Goal: Task Accomplishment & Management: Use online tool/utility

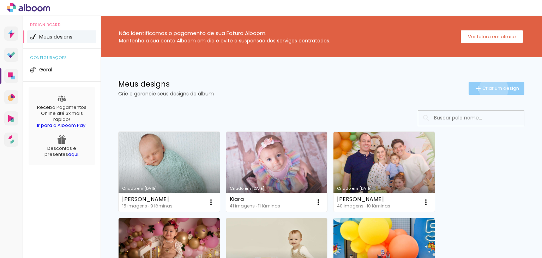
click at [487, 89] on span "Criar um design" at bounding box center [500, 88] width 37 height 5
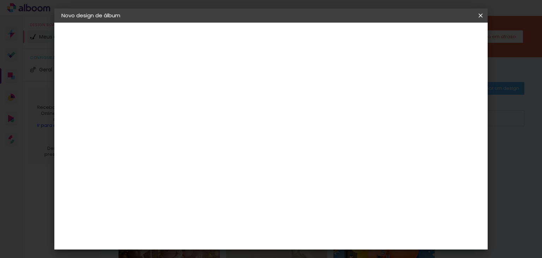
click at [177, 95] on input at bounding box center [177, 94] width 0 height 11
type input "[PERSON_NAME]"
type paper-input "[PERSON_NAME]"
click at [249, 33] on paper-button "Avançar" at bounding box center [231, 37] width 35 height 12
click at [309, 106] on paper-item "Tamanho Livre" at bounding box center [275, 107] width 68 height 16
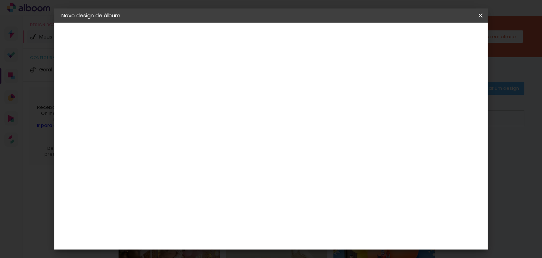
click at [300, 148] on div "Sugerir uma encadernadora" at bounding box center [278, 146] width 44 height 11
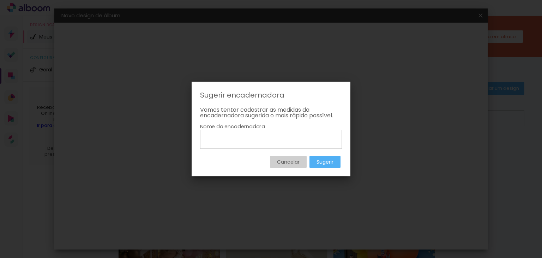
click at [0, 0] on slot "Cancelar" at bounding box center [0, 0] width 0 height 0
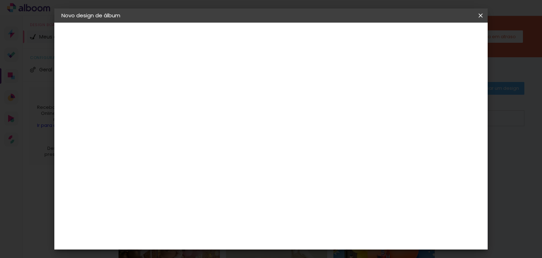
click at [225, 113] on input "Brasil" at bounding box center [192, 112] width 66 height 9
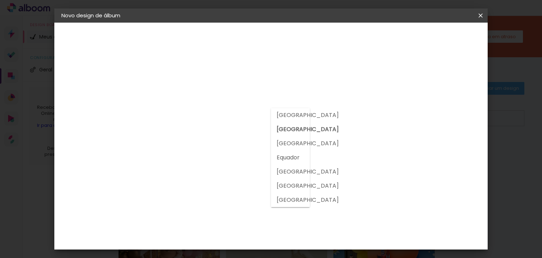
click at [0, 0] on slot "Brasil" at bounding box center [0, 0] width 0 height 0
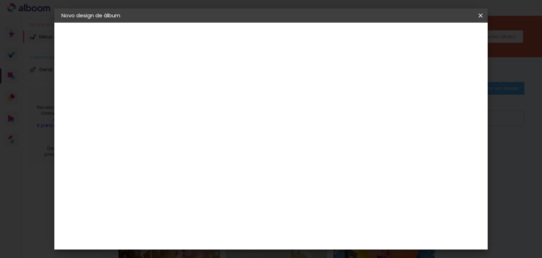
scroll to position [1801, 0]
click at [0, 0] on slot "Avançar" at bounding box center [0, 0] width 0 height 0
click at [204, 121] on input "text" at bounding box center [191, 122] width 28 height 11
click at [296, 121] on paper-item "Padrão" at bounding box center [316, 117] width 141 height 14
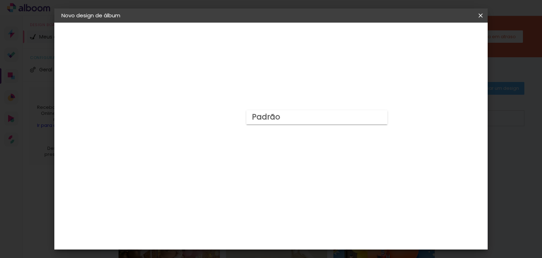
type input "Padrão"
click at [0, 0] on slot "Avançar" at bounding box center [0, 0] width 0 height 0
click at [315, 37] on span "Iniciar design" at bounding box center [305, 40] width 20 height 10
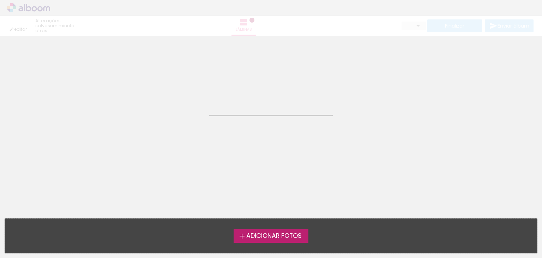
click at [272, 237] on span "Adicionar Fotos" at bounding box center [273, 235] width 55 height 6
click at [0, 0] on input "file" at bounding box center [0, 0] width 0 height 0
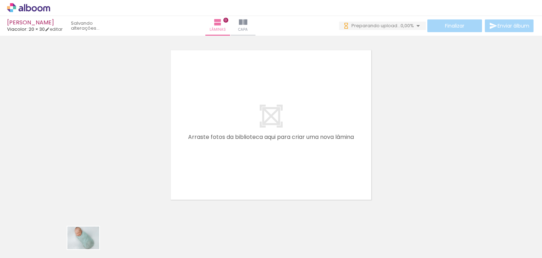
drag, startPoint x: 82, startPoint y: 238, endPoint x: 89, endPoint y: 247, distance: 11.1
click at [88, 246] on div at bounding box center [70, 233] width 35 height 25
click at [247, 26] on iron-icon at bounding box center [243, 22] width 8 height 8
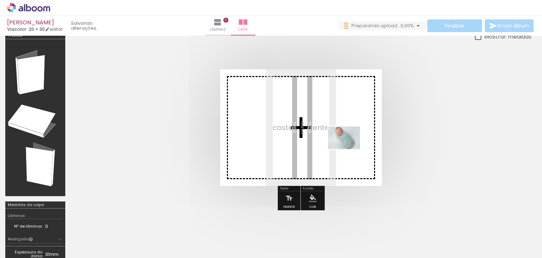
drag, startPoint x: 80, startPoint y: 244, endPoint x: 349, endPoint y: 147, distance: 285.9
click at [349, 147] on quentale-workspace at bounding box center [271, 129] width 542 height 258
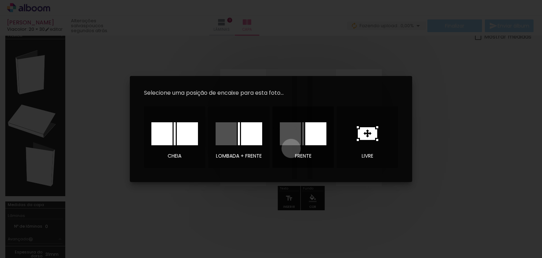
click at [291, 148] on div at bounding box center [302, 133] width 49 height 35
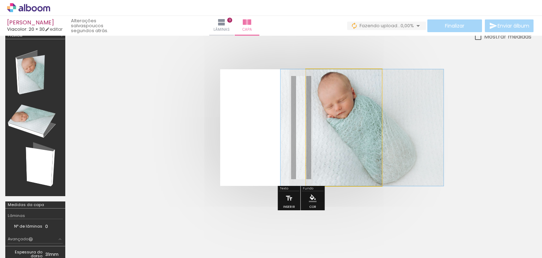
drag, startPoint x: 338, startPoint y: 120, endPoint x: 357, endPoint y: 140, distance: 27.2
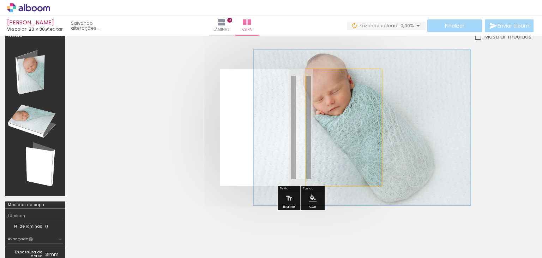
drag, startPoint x: 332, startPoint y: 87, endPoint x: 340, endPoint y: 87, distance: 8.1
click at [340, 87] on div at bounding box center [341, 87] width 6 height 6
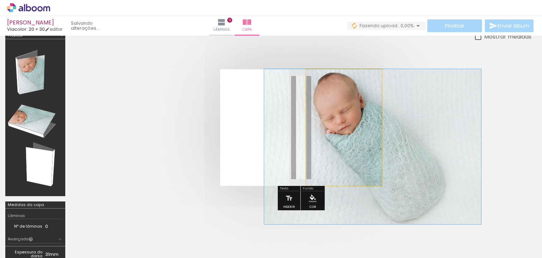
drag, startPoint x: 343, startPoint y: 127, endPoint x: 353, endPoint y: 177, distance: 50.9
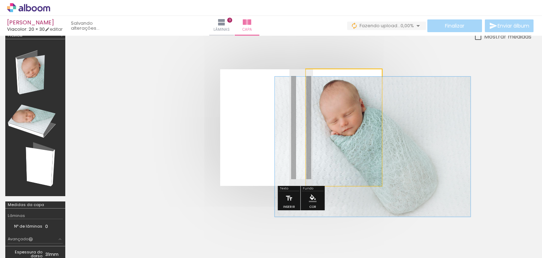
drag, startPoint x: 341, startPoint y: 85, endPoint x: 338, endPoint y: 86, distance: 3.5
click at [338, 86] on div at bounding box center [338, 87] width 6 height 6
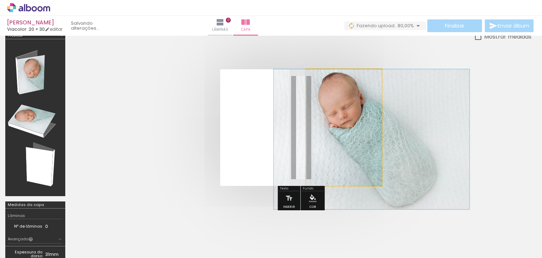
drag, startPoint x: 360, startPoint y: 141, endPoint x: 359, endPoint y: 164, distance: 23.0
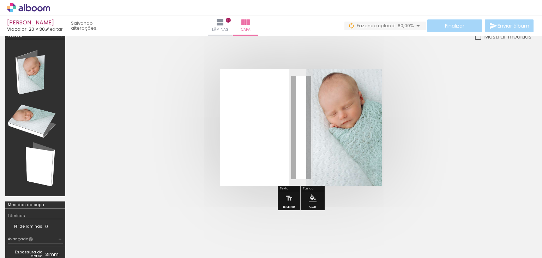
click at [452, 105] on quentale-cover at bounding box center [301, 127] width 404 height 116
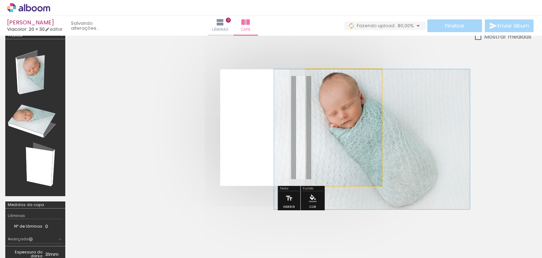
drag, startPoint x: 361, startPoint y: 114, endPoint x: 361, endPoint y: 134, distance: 19.8
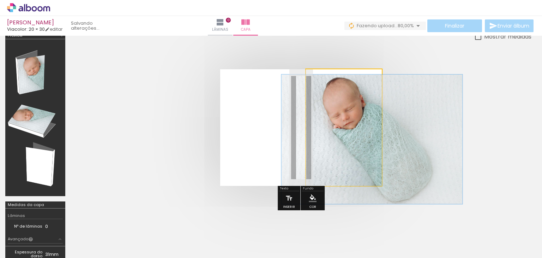
type paper-slider "111"
click at [337, 90] on div at bounding box center [336, 86] width 11 height 11
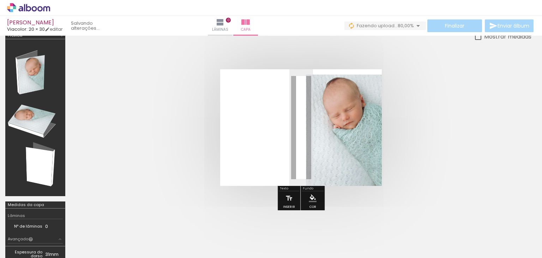
click at [468, 90] on quentale-cover at bounding box center [301, 127] width 404 height 116
click at [273, 152] on quentale-layouter at bounding box center [301, 127] width 162 height 116
click at [289, 201] on iron-icon at bounding box center [289, 198] width 8 height 14
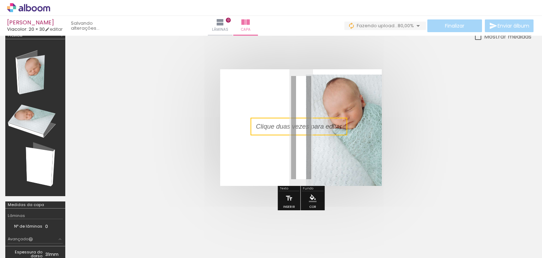
click at [310, 128] on quentale-selection at bounding box center [298, 126] width 97 height 18
type input "Sans Serif"
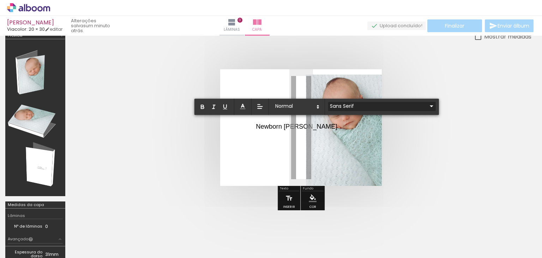
click at [340, 102] on div "Sans Serif" at bounding box center [382, 106] width 108 height 8
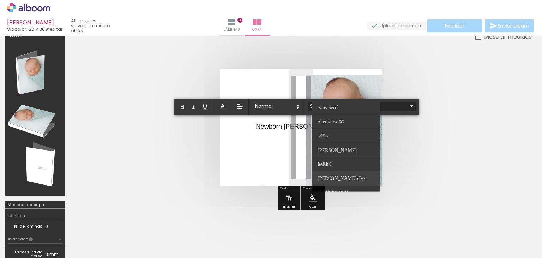
click at [359, 174] on paper-item at bounding box center [346, 178] width 68 height 14
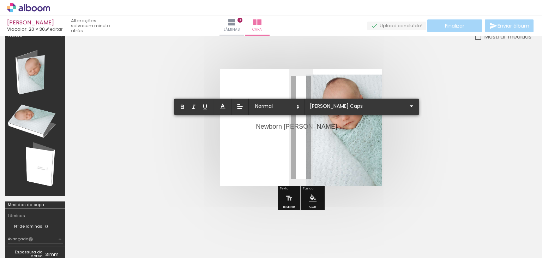
drag, startPoint x: 299, startPoint y: 123, endPoint x: 237, endPoint y: 127, distance: 62.3
click at [237, 127] on album-spread at bounding box center [301, 127] width 162 height 116
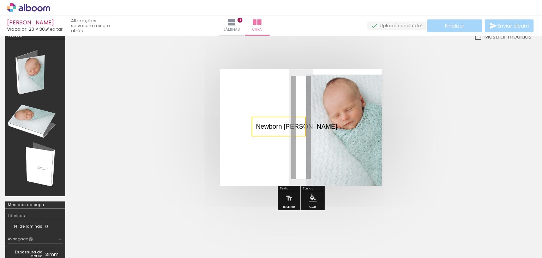
click at [285, 127] on quentale-selection at bounding box center [279, 126] width 54 height 20
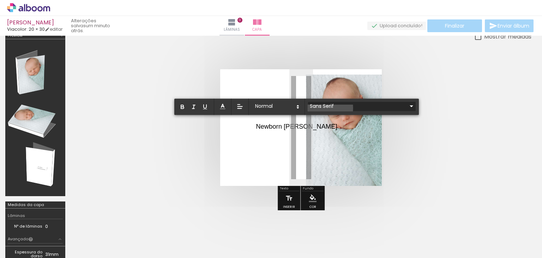
click at [325, 108] on input "Sans Serif" at bounding box center [357, 105] width 99 height 7
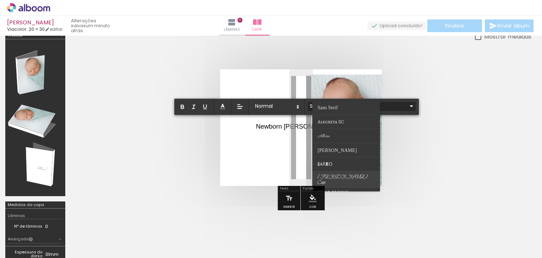
click at [338, 110] on span "Bilbo Swash Caps" at bounding box center [327, 107] width 20 height 5
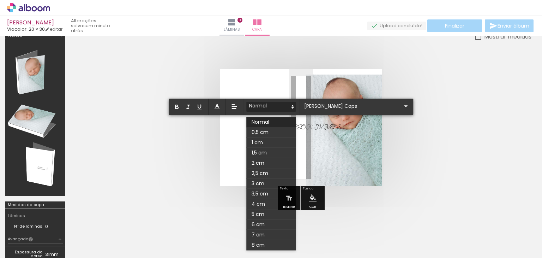
click at [265, 106] on span at bounding box center [270, 107] width 49 height 10
click at [265, 190] on span at bounding box center [270, 193] width 49 height 10
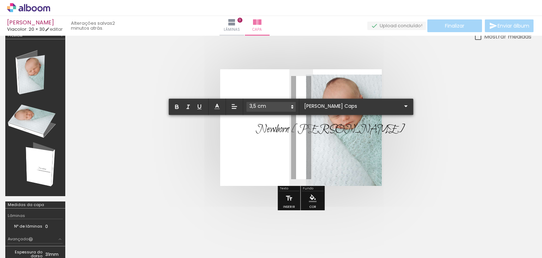
click at [405, 133] on quentale-cover at bounding box center [301, 127] width 404 height 116
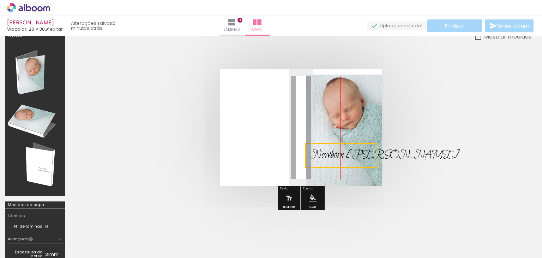
drag, startPoint x: 298, startPoint y: 128, endPoint x: 351, endPoint y: 154, distance: 59.0
click at [351, 154] on quentale-selection at bounding box center [340, 155] width 71 height 25
click at [288, 202] on iron-icon at bounding box center [289, 198] width 8 height 14
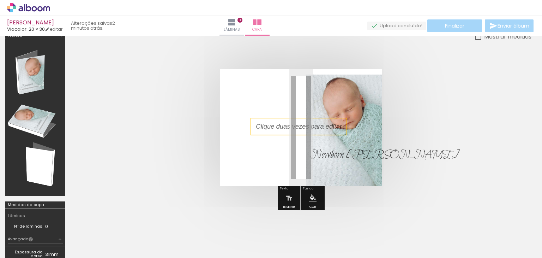
click at [305, 126] on quentale-selection at bounding box center [298, 126] width 97 height 18
type input "Sans Serif"
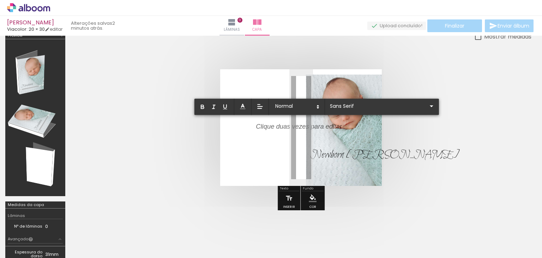
click at [302, 125] on div at bounding box center [299, 126] width 86 height 9
click at [442, 140] on quentale-cover at bounding box center [301, 127] width 404 height 116
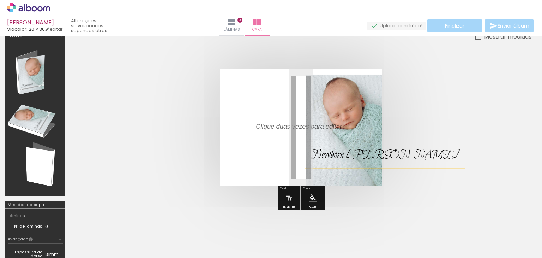
click at [350, 157] on span "Newborn Martin ﻿" at bounding box center [384, 155] width 149 height 14
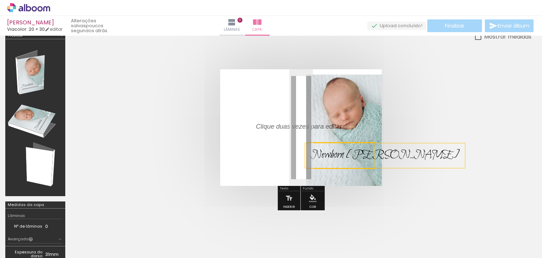
click at [309, 195] on iron-icon "color picker" at bounding box center [313, 198] width 8 height 8
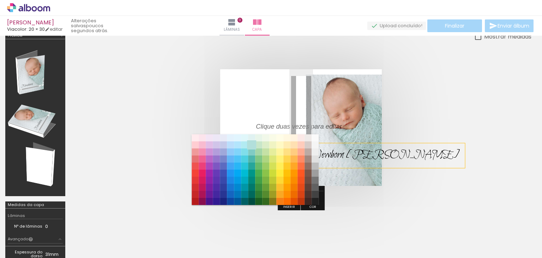
click at [252, 144] on paper-item "#b2dfdb" at bounding box center [251, 144] width 7 height 7
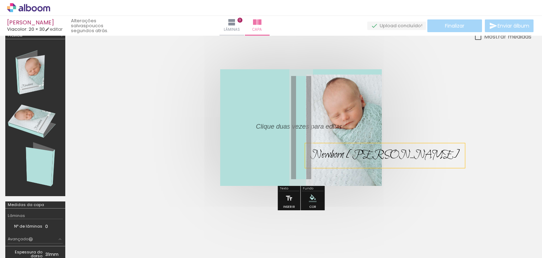
click at [307, 200] on paper-menu-button "#ffebee #ffcdd2 #ef9a9a #e57373 #ef5350 #f44336 #e53935 #d32f2f #c62828 #b71c1c…" at bounding box center [312, 197] width 13 height 13
click at [310, 194] on iron-icon "color picker" at bounding box center [313, 198] width 8 height 8
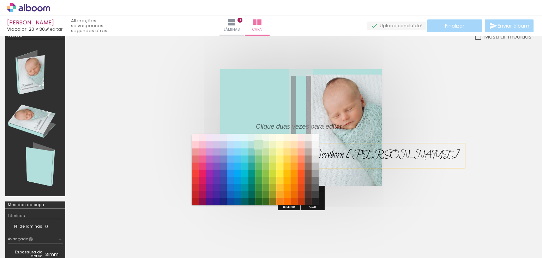
click at [258, 144] on paper-item "#c8e6c9" at bounding box center [258, 144] width 7 height 7
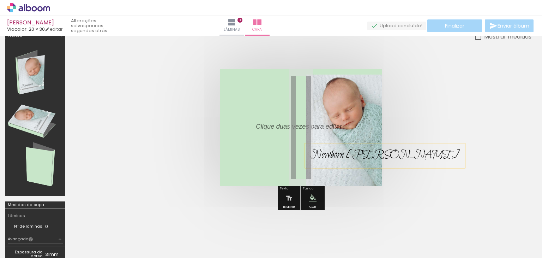
click at [312, 199] on iron-icon "color picker" at bounding box center [313, 198] width 8 height 8
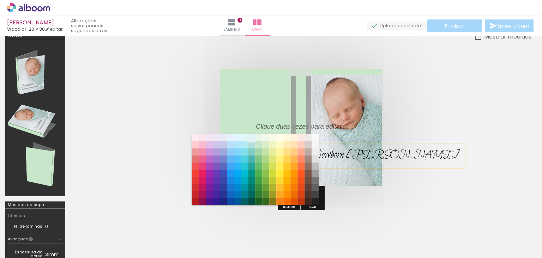
click at [252, 137] on paper-item "#e0f2f1" at bounding box center [251, 137] width 7 height 7
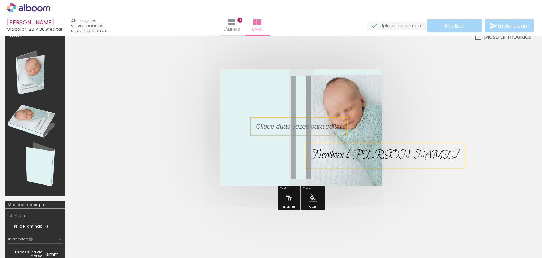
click at [303, 123] on p at bounding box center [304, 126] width 97 height 9
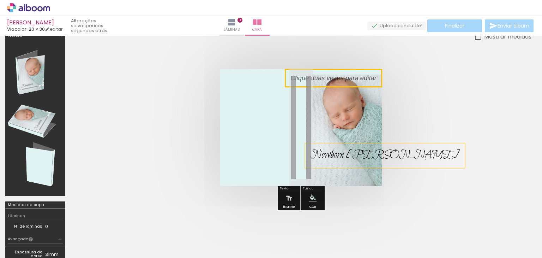
drag, startPoint x: 303, startPoint y: 123, endPoint x: 373, endPoint y: 72, distance: 86.2
click at [373, 72] on quentale-selection at bounding box center [333, 78] width 97 height 18
click at [368, 79] on quentale-selection at bounding box center [333, 78] width 97 height 18
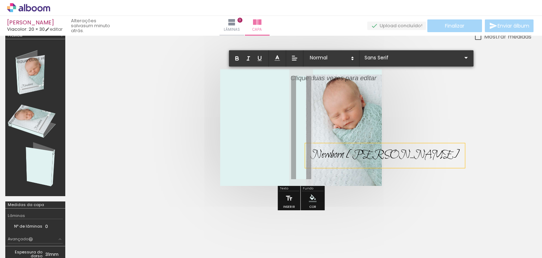
click at [368, 79] on p at bounding box center [333, 82] width 86 height 9
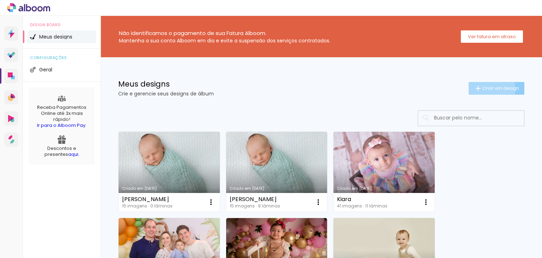
click at [474, 89] on iron-icon at bounding box center [478, 88] width 8 height 8
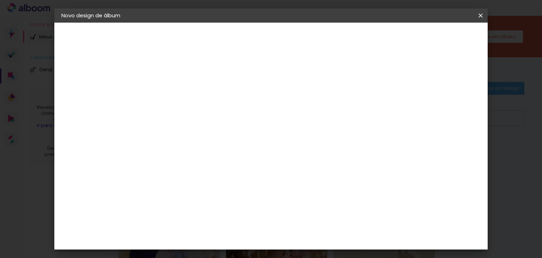
click at [0, 0] on paper-input-container "Título do álbum" at bounding box center [0, 0] width 0 height 0
type input "[PERSON_NAME]"
type paper-input "[PERSON_NAME]"
click at [249, 36] on paper-button "Avançar" at bounding box center [231, 37] width 35 height 12
click at [309, 103] on paper-item "Tamanho Livre" at bounding box center [275, 107] width 68 height 16
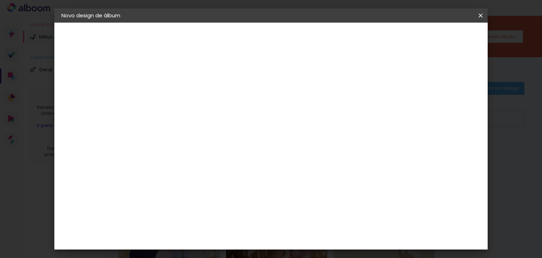
click at [0, 0] on slot "Avançar" at bounding box center [0, 0] width 0 height 0
click at [252, 66] on span "30" at bounding box center [247, 68] width 12 height 11
click at [247, 68] on span "30" at bounding box center [247, 68] width 12 height 11
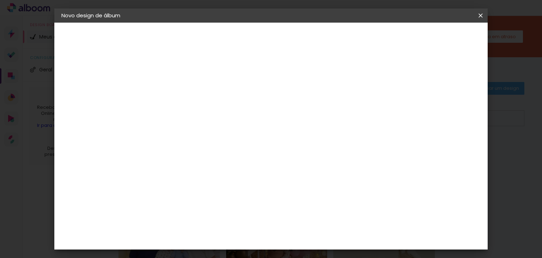
click at [247, 68] on span "30" at bounding box center [247, 68] width 12 height 11
click at [311, 243] on input "60" at bounding box center [310, 239] width 18 height 11
click at [311, 103] on div "15 cm cm cm mm A maioria das encadernadoras sugere 5mm de sangria." at bounding box center [245, 75] width 198 height 56
type input "30"
type paper-input "30"
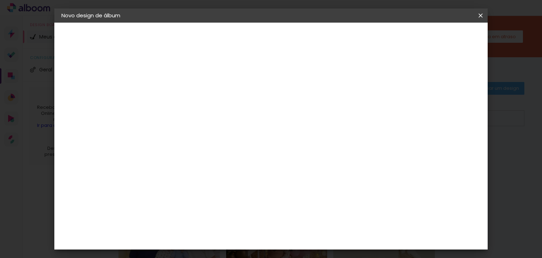
click at [286, 111] on span "cm" at bounding box center [284, 110] width 8 height 11
click at [389, 106] on input "5" at bounding box center [389, 106] width 13 height 11
type input "21"
type paper-input "21"
click at [216, 204] on input "30" at bounding box center [209, 202] width 18 height 11
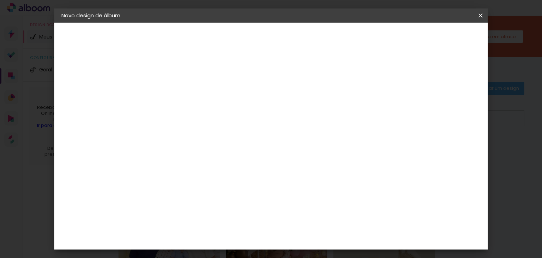
scroll to position [103, 0]
click at [320, 239] on div "cm" at bounding box center [323, 237] width 8 height 11
type input "60"
type paper-input "60"
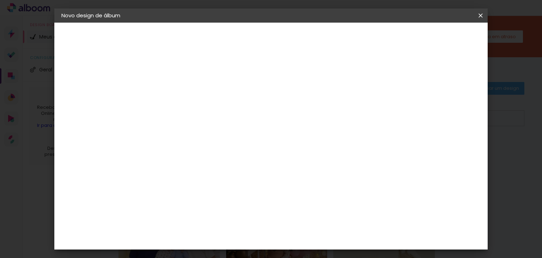
scroll to position [80, 0]
click at [167, 217] on div "cm" at bounding box center [168, 217] width 8 height 11
type input "60"
type paper-input "60"
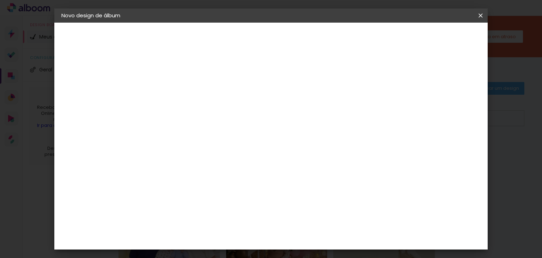
click at [488, 221] on iron-overlay-backdrop at bounding box center [271, 129] width 542 height 258
click at [344, 80] on div "30 cm cm cm mm A maioria das encadernadoras sugere 5mm de sangria." at bounding box center [245, 51] width 198 height 56
click at [315, 237] on input "60" at bounding box center [310, 237] width 18 height 11
type input "30"
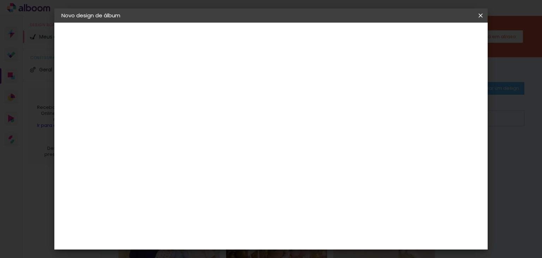
type paper-input "30"
click at [230, 32] on paper-button "Voltar" at bounding box center [216, 37] width 29 height 12
click at [309, 33] on paper-button "Avançar" at bounding box center [291, 37] width 35 height 12
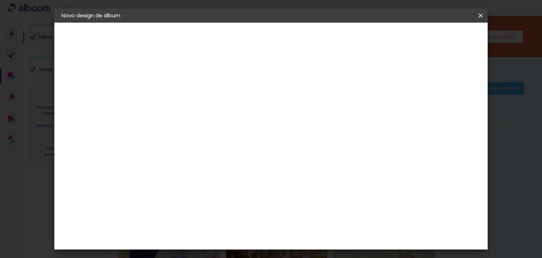
click at [204, 117] on input "text" at bounding box center [191, 122] width 28 height 11
click at [356, 116] on paper-item "Padrão" at bounding box center [316, 117] width 141 height 14
type input "Padrão"
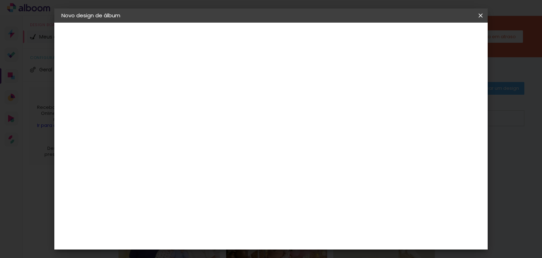
click at [0, 0] on slot "Avançar" at bounding box center [0, 0] width 0 height 0
click at [315, 40] on span "Iniciar design" at bounding box center [305, 40] width 20 height 10
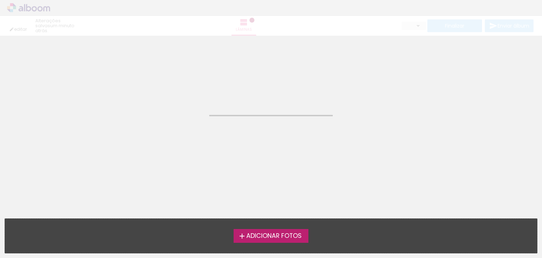
click at [258, 237] on span "Adicionar Fotos" at bounding box center [273, 235] width 55 height 6
click at [0, 0] on input "file" at bounding box center [0, 0] width 0 height 0
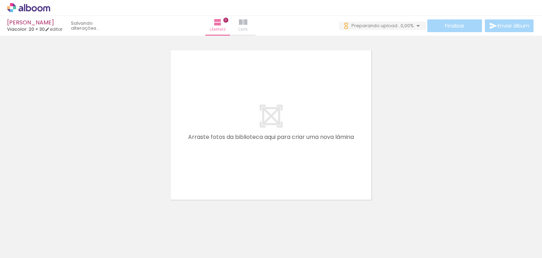
click at [247, 25] on iron-icon at bounding box center [243, 22] width 8 height 8
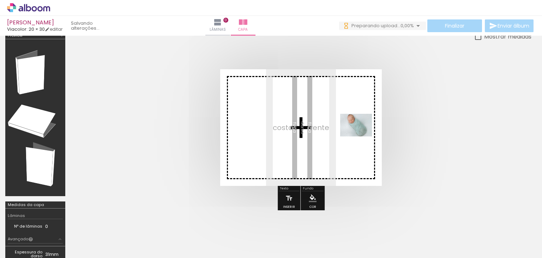
drag, startPoint x: 62, startPoint y: 239, endPoint x: 361, endPoint y: 135, distance: 317.2
click at [361, 135] on quentale-workspace at bounding box center [271, 129] width 542 height 258
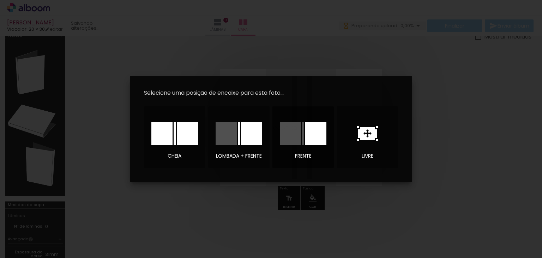
click at [310, 138] on div at bounding box center [315, 133] width 21 height 23
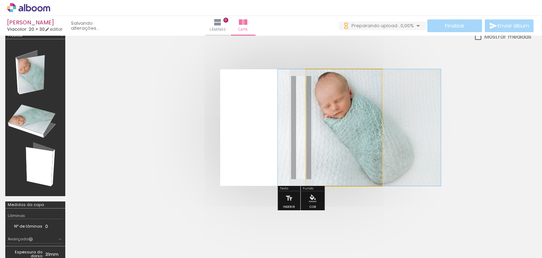
drag, startPoint x: 343, startPoint y: 130, endPoint x: 358, endPoint y: 148, distance: 23.8
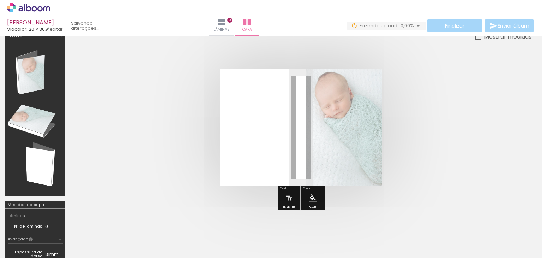
click at [349, 99] on div at bounding box center [347, 97] width 28 height 11
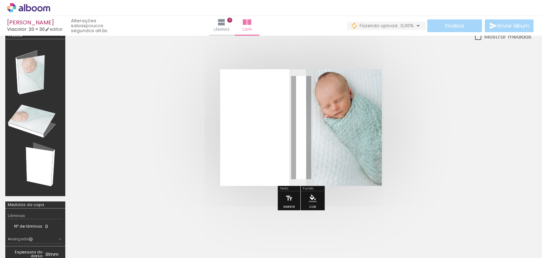
drag, startPoint x: 349, startPoint y: 99, endPoint x: 389, endPoint y: 102, distance: 41.0
type paper-slider "100"
click at [389, 102] on quentale-cover at bounding box center [301, 127] width 404 height 116
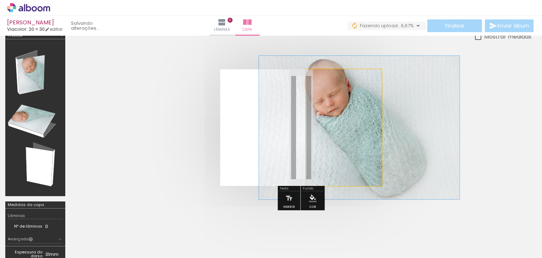
drag, startPoint x: 333, startPoint y: 88, endPoint x: 339, endPoint y: 88, distance: 5.6
click at [339, 88] on div at bounding box center [338, 87] width 6 height 6
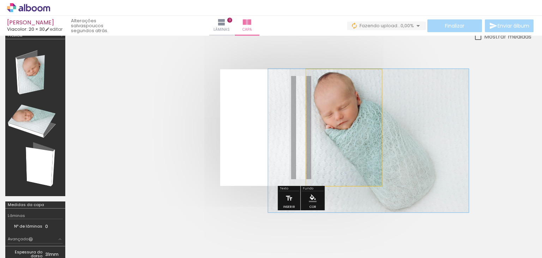
drag, startPoint x: 339, startPoint y: 151, endPoint x: 348, endPoint y: 171, distance: 22.1
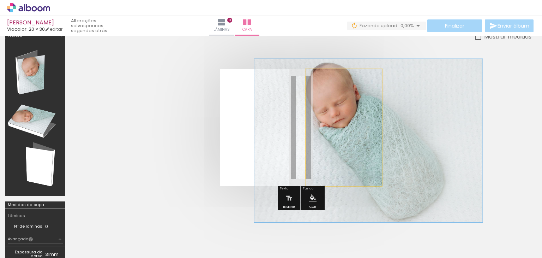
drag, startPoint x: 340, startPoint y: 86, endPoint x: 344, endPoint y: 87, distance: 4.6
click at [344, 87] on div at bounding box center [344, 87] width 6 height 6
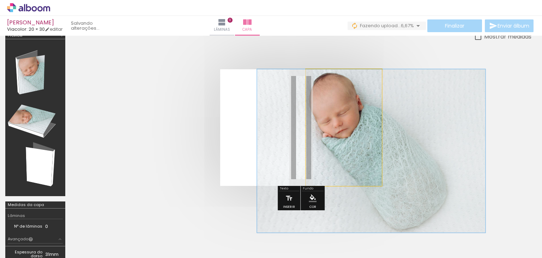
drag, startPoint x: 343, startPoint y: 130, endPoint x: 346, endPoint y: 164, distance: 34.0
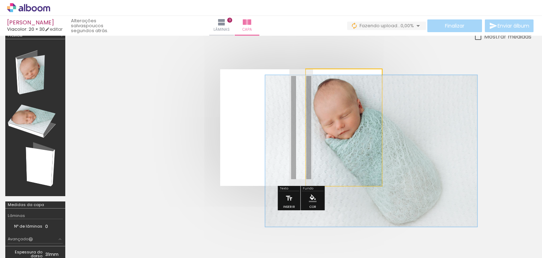
drag, startPoint x: 344, startPoint y: 89, endPoint x: 341, endPoint y: 92, distance: 4.0
type paper-slider "130"
click at [341, 81] on div "P&B Largura Cor" at bounding box center [356, 81] width 76 height 0
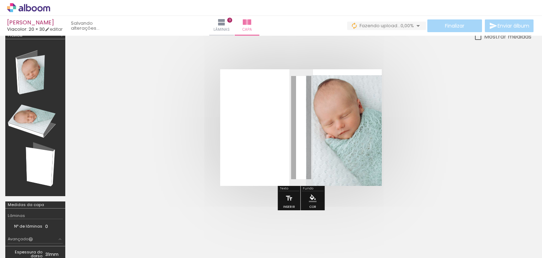
click at [447, 105] on quentale-cover at bounding box center [301, 127] width 404 height 116
click at [86, 233] on div at bounding box center [71, 233] width 32 height 23
click at [226, 25] on iron-icon at bounding box center [221, 22] width 8 height 8
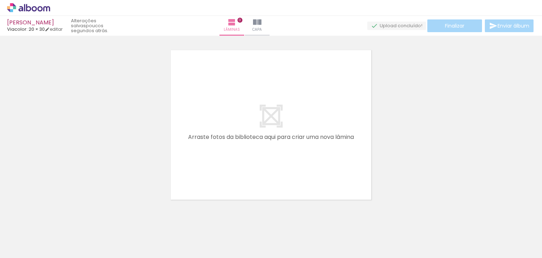
click at [82, 229] on div at bounding box center [70, 233] width 35 height 25
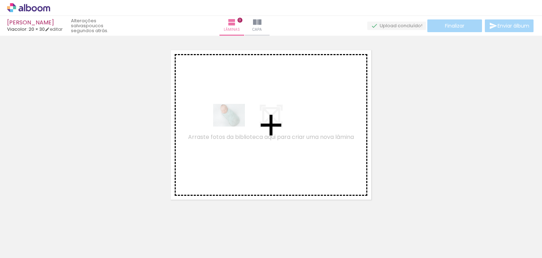
drag, startPoint x: 82, startPoint y: 229, endPoint x: 232, endPoint y: 125, distance: 183.5
click at [232, 125] on quentale-workspace at bounding box center [271, 129] width 542 height 258
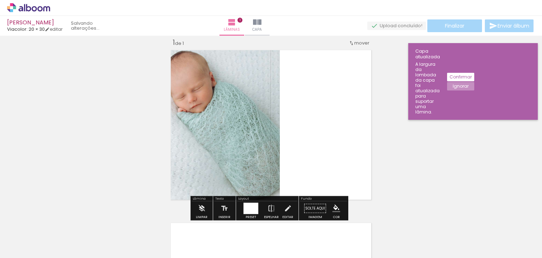
scroll to position [9, 0]
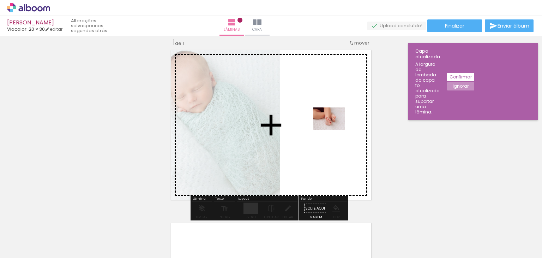
drag, startPoint x: 161, startPoint y: 233, endPoint x: 334, endPoint y: 128, distance: 202.1
click at [334, 128] on quentale-workspace at bounding box center [271, 129] width 542 height 258
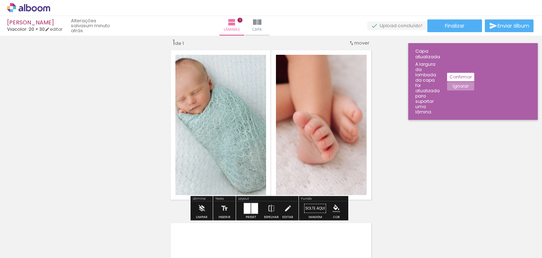
scroll to position [0, 110]
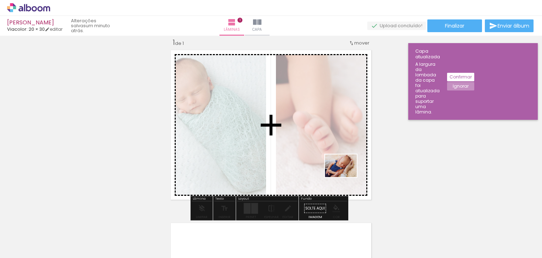
drag, startPoint x: 443, startPoint y: 238, endPoint x: 346, endPoint y: 175, distance: 115.4
click at [346, 175] on quentale-workspace at bounding box center [271, 129] width 542 height 258
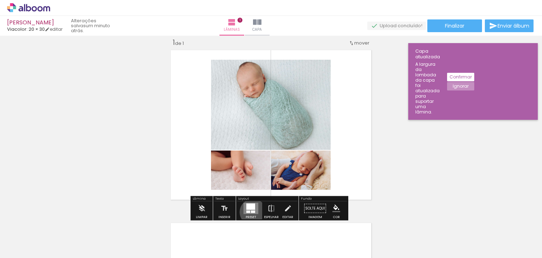
click at [251, 211] on div at bounding box center [253, 211] width 4 height 2
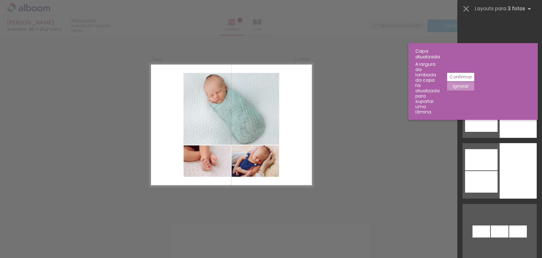
scroll to position [211, 0]
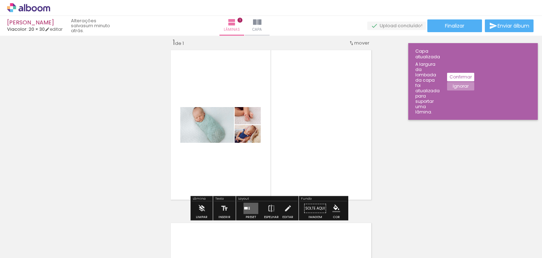
click at [478, 203] on div "Inserir lâmina 1 de 1" at bounding box center [271, 201] width 542 height 345
click at [245, 207] on div at bounding box center [246, 208] width 4 height 2
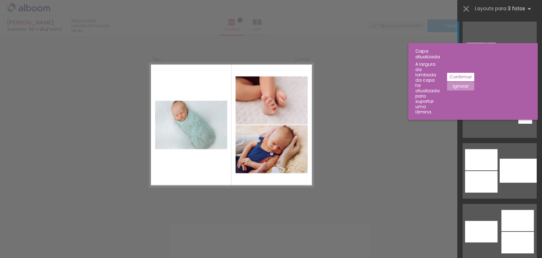
scroll to position [575, 0]
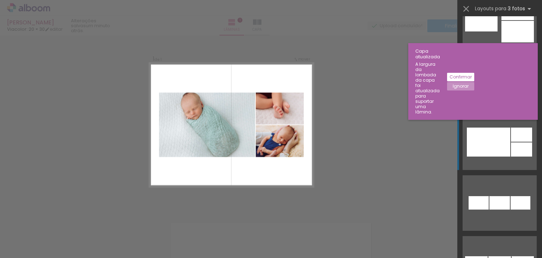
click at [498, 138] on div at bounding box center [488, 141] width 43 height 29
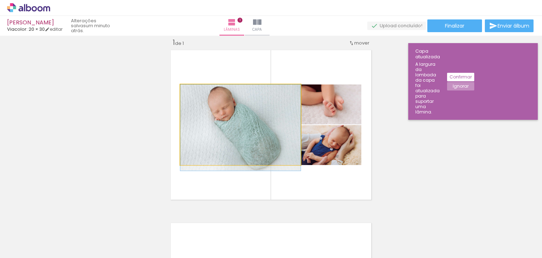
drag, startPoint x: 274, startPoint y: 127, endPoint x: 273, endPoint y: 132, distance: 5.1
click at [273, 132] on quentale-photo at bounding box center [240, 124] width 120 height 80
drag, startPoint x: 195, startPoint y: 93, endPoint x: 187, endPoint y: 91, distance: 8.0
type paper-slider "100"
click at [187, 91] on div at bounding box center [206, 91] width 49 height 11
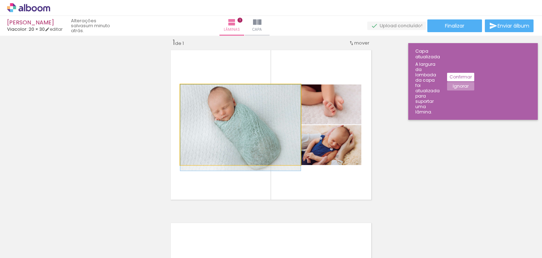
click at [219, 163] on quentale-photo at bounding box center [240, 124] width 120 height 80
click at [233, 160] on quentale-photo at bounding box center [240, 124] width 120 height 80
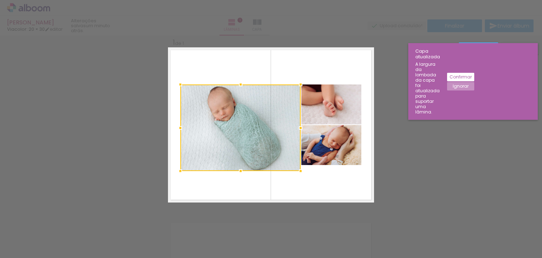
drag, startPoint x: 238, startPoint y: 164, endPoint x: 236, endPoint y: 170, distance: 6.3
click at [236, 170] on div at bounding box center [241, 171] width 14 height 14
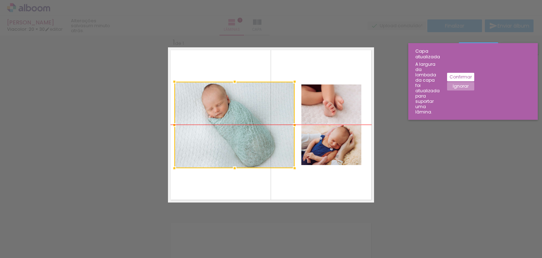
drag, startPoint x: 196, startPoint y: 103, endPoint x: 190, endPoint y: 104, distance: 5.7
click at [190, 104] on div at bounding box center [234, 124] width 120 height 86
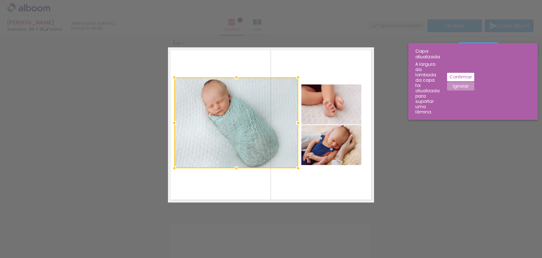
drag, startPoint x: 291, startPoint y: 79, endPoint x: 295, endPoint y: 71, distance: 8.8
click at [295, 71] on div at bounding box center [298, 77] width 14 height 14
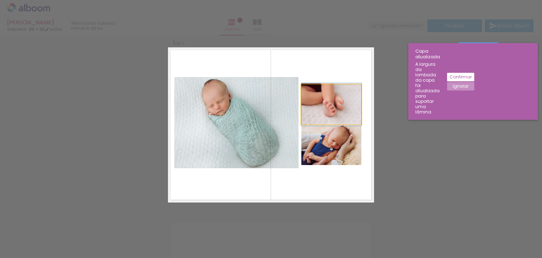
click at [338, 108] on quentale-photo at bounding box center [331, 104] width 60 height 40
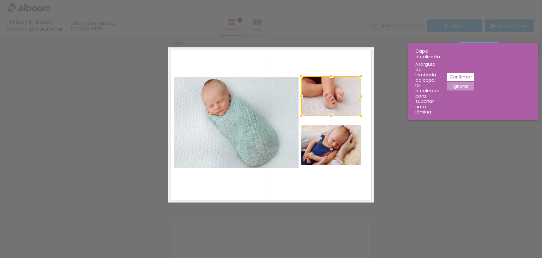
drag, startPoint x: 335, startPoint y: 96, endPoint x: 335, endPoint y: 88, distance: 8.1
click at [335, 88] on div at bounding box center [331, 96] width 60 height 40
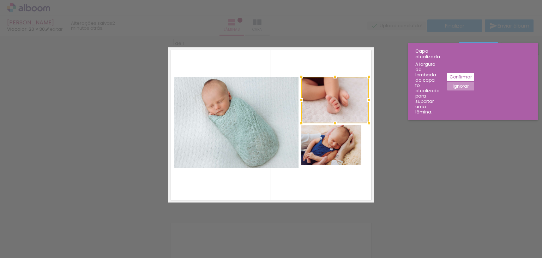
drag, startPoint x: 359, startPoint y: 117, endPoint x: 367, endPoint y: 123, distance: 10.5
click at [367, 123] on div at bounding box center [369, 123] width 14 height 14
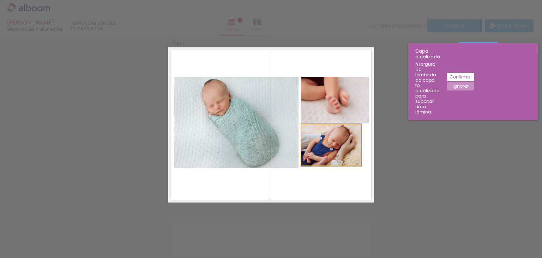
click at [348, 134] on quentale-photo at bounding box center [331, 145] width 60 height 40
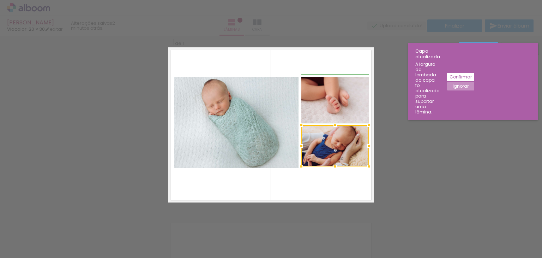
drag, startPoint x: 363, startPoint y: 166, endPoint x: 369, endPoint y: 168, distance: 6.3
click at [369, 168] on div at bounding box center [369, 166] width 14 height 14
click at [340, 152] on quentale-photo at bounding box center [335, 146] width 68 height 42
click at [333, 167] on div at bounding box center [335, 168] width 14 height 14
click at [334, 180] on quentale-layouter at bounding box center [271, 124] width 206 height 155
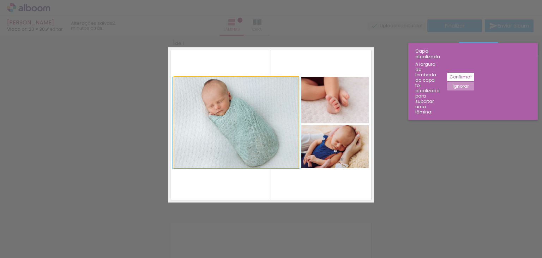
click at [245, 151] on quentale-photo at bounding box center [236, 122] width 124 height 91
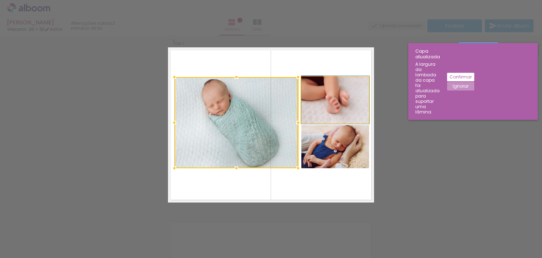
click at [323, 110] on quentale-photo at bounding box center [335, 100] width 68 height 47
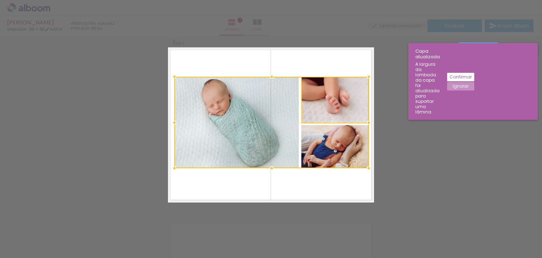
click at [324, 137] on div at bounding box center [271, 122] width 194 height 91
click at [323, 137] on div at bounding box center [271, 122] width 194 height 91
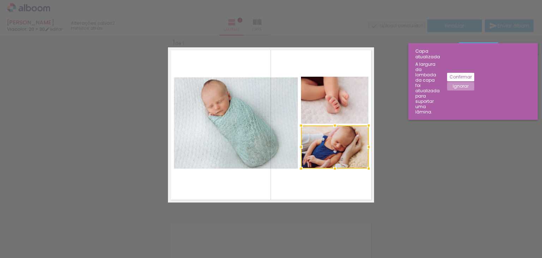
click at [329, 177] on quentale-layouter at bounding box center [271, 124] width 206 height 155
click at [0, 0] on slot "Confirmar" at bounding box center [0, 0] width 0 height 0
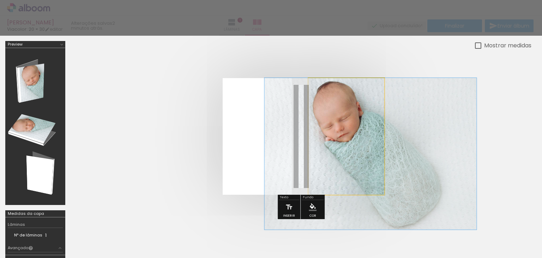
drag, startPoint x: 339, startPoint y: 144, endPoint x: 339, endPoint y: 159, distance: 15.5
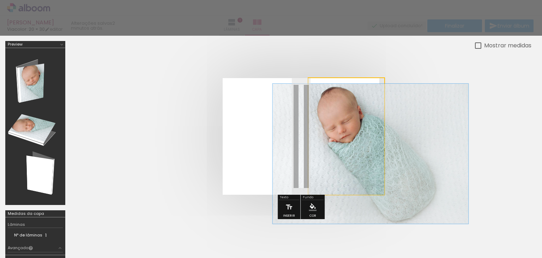
drag, startPoint x: 341, startPoint y: 97, endPoint x: 339, endPoint y: 99, distance: 3.7
type paper-slider "120"
click at [339, 99] on div at bounding box center [340, 95] width 11 height 11
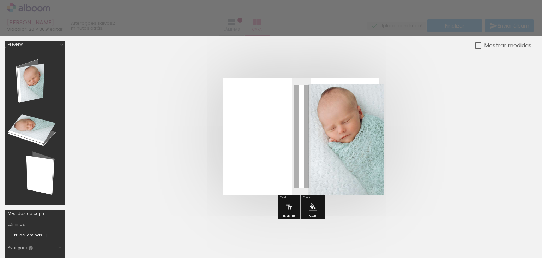
click at [464, 119] on quentale-cover at bounding box center [301, 136] width 404 height 116
click at [163, 50] on div at bounding box center [301, 136] width 461 height 173
click at [481, 46] on div "Mostrar medidas" at bounding box center [506, 45] width 50 height 9
type paper-checkbox "on"
click at [358, 34] on div at bounding box center [271, 18] width 542 height 36
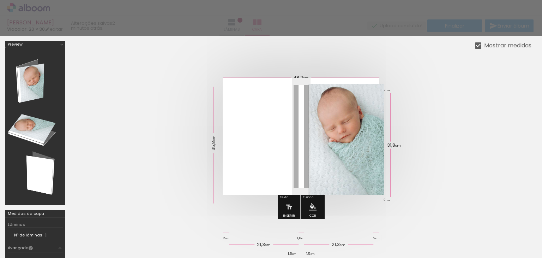
click at [358, 34] on div at bounding box center [271, 18] width 542 height 36
click at [330, 5] on div at bounding box center [271, 18] width 542 height 36
click at [61, 256] on div "Espessura do dorso 16mm" at bounding box center [35, 262] width 60 height 16
click at [479, 43] on div at bounding box center [478, 45] width 6 height 6
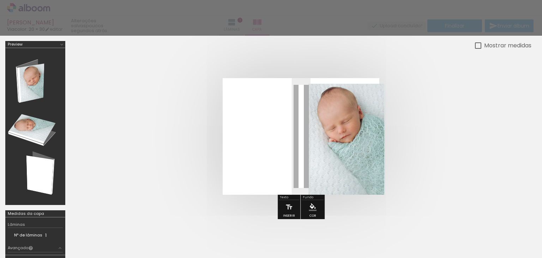
click at [262, 31] on div at bounding box center [271, 18] width 542 height 36
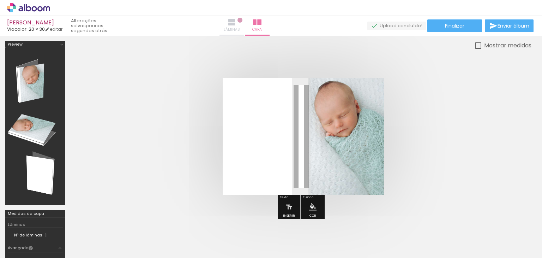
click at [240, 27] on span "Lâminas" at bounding box center [232, 29] width 16 height 6
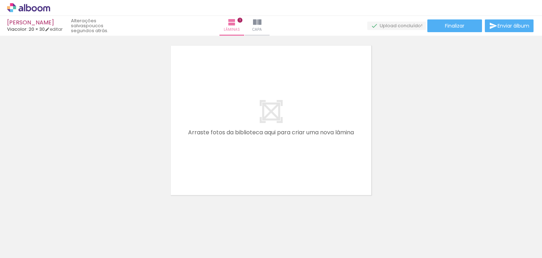
scroll to position [190, 0]
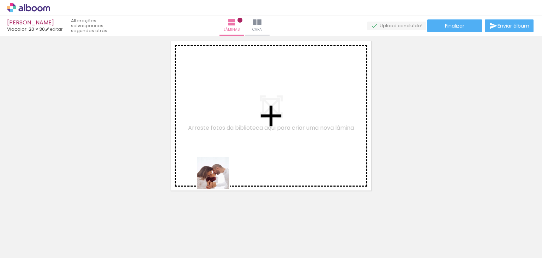
drag, startPoint x: 233, startPoint y: 239, endPoint x: 214, endPoint y: 159, distance: 82.0
click at [214, 159] on quentale-workspace at bounding box center [271, 129] width 542 height 258
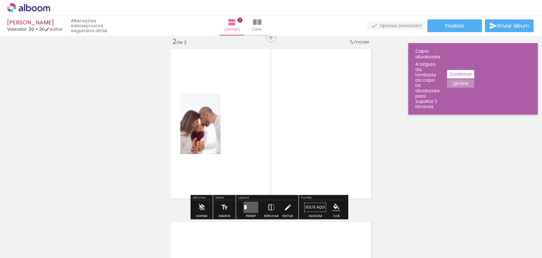
scroll to position [181, 0]
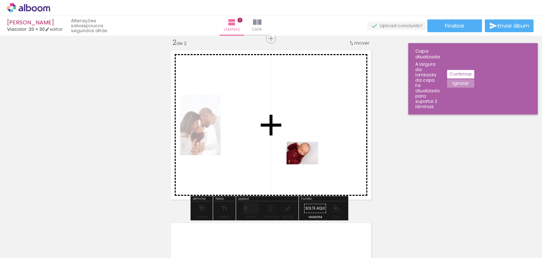
drag, startPoint x: 113, startPoint y: 238, endPoint x: 308, endPoint y: 163, distance: 209.0
click at [308, 163] on quentale-workspace at bounding box center [271, 129] width 542 height 258
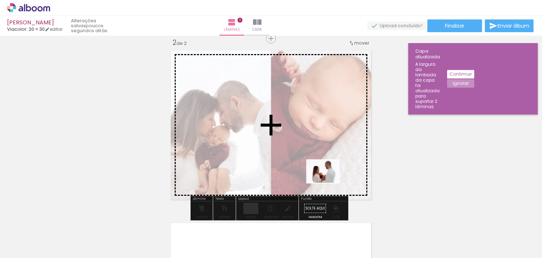
drag, startPoint x: 272, startPoint y: 236, endPoint x: 328, endPoint y: 181, distance: 78.3
click at [328, 181] on quentale-workspace at bounding box center [271, 129] width 542 height 258
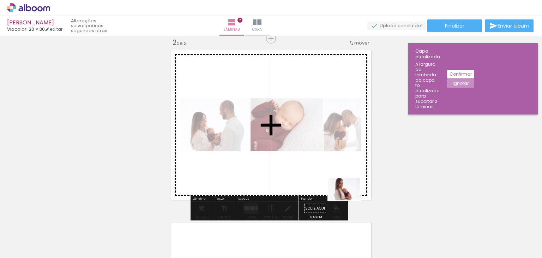
drag, startPoint x: 357, startPoint y: 246, endPoint x: 346, endPoint y: 188, distance: 58.3
click at [346, 188] on quentale-workspace at bounding box center [271, 129] width 542 height 258
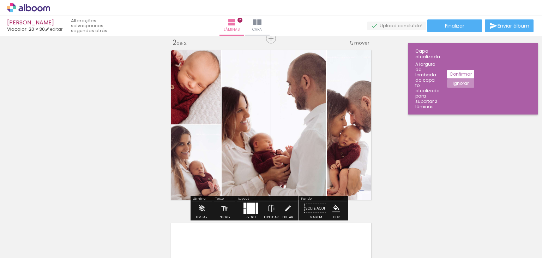
click at [256, 210] on div at bounding box center [257, 207] width 2 height 11
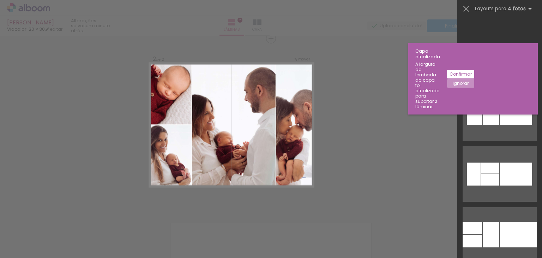
scroll to position [632, 0]
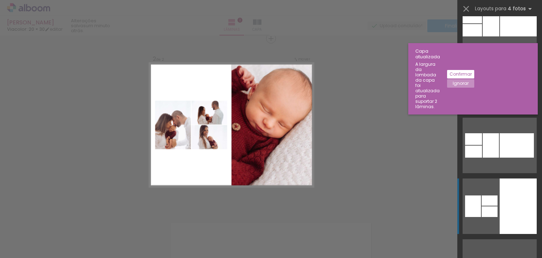
click at [508, 36] on div at bounding box center [518, 23] width 37 height 25
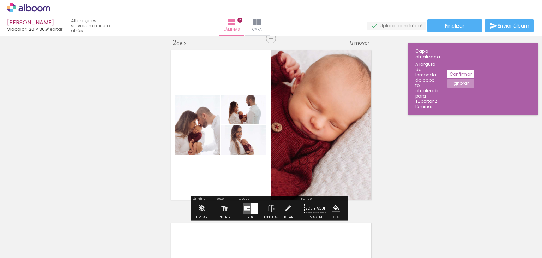
click at [199, 123] on paper-item at bounding box center [198, 124] width 13 height 5
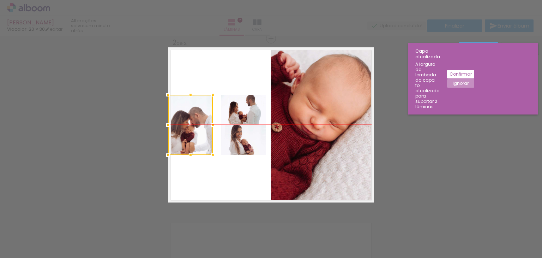
drag, startPoint x: 199, startPoint y: 123, endPoint x: 181, endPoint y: 120, distance: 18.3
click at [181, 120] on div at bounding box center [190, 125] width 45 height 60
click at [474, 79] on paper-button "Ignorar" at bounding box center [460, 83] width 27 height 8
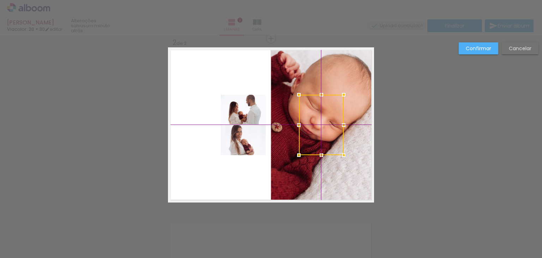
drag, startPoint x: 195, startPoint y: 142, endPoint x: 318, endPoint y: 128, distance: 123.8
click at [318, 128] on div at bounding box center [321, 125] width 45 height 60
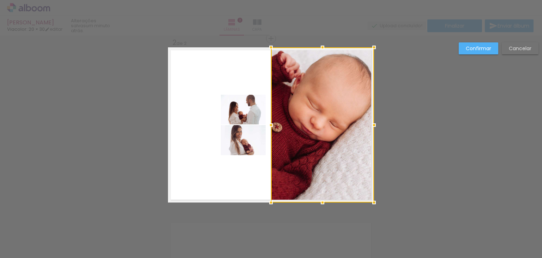
click at [318, 128] on div at bounding box center [322, 124] width 103 height 155
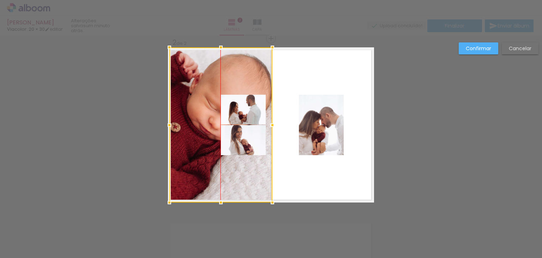
drag, startPoint x: 318, startPoint y: 128, endPoint x: 213, endPoint y: 146, distance: 106.5
click at [213, 146] on div at bounding box center [220, 124] width 103 height 155
click at [530, 52] on paper-button "Cancelar" at bounding box center [520, 48] width 37 height 12
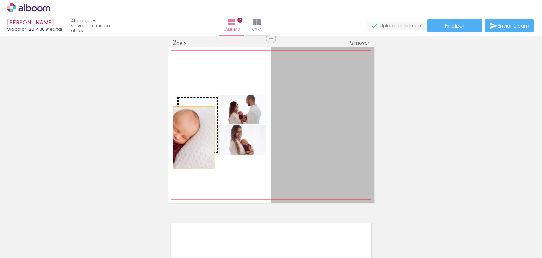
drag, startPoint x: 304, startPoint y: 129, endPoint x: 191, endPoint y: 137, distance: 113.9
click at [0, 0] on slot at bounding box center [0, 0] width 0 height 0
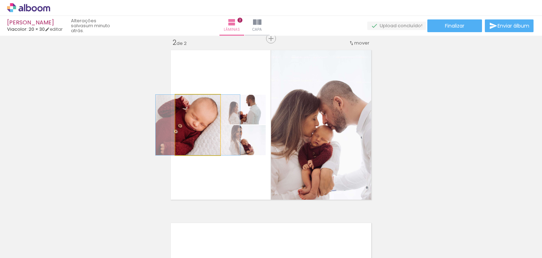
click at [196, 143] on quentale-photo at bounding box center [197, 125] width 45 height 60
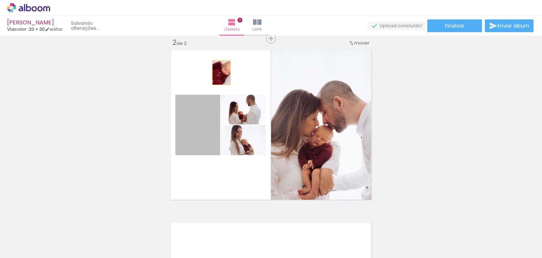
drag, startPoint x: 196, startPoint y: 143, endPoint x: 219, endPoint y: 72, distance: 74.1
click at [219, 72] on quentale-layouter at bounding box center [271, 124] width 206 height 155
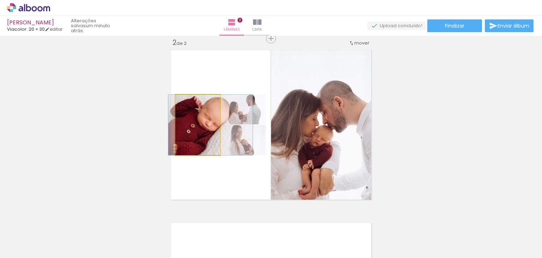
click at [208, 121] on quentale-photo at bounding box center [197, 125] width 45 height 60
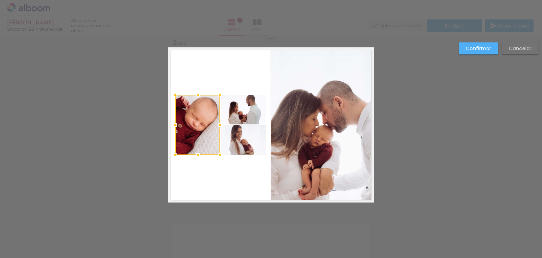
click at [266, 117] on quentale-layouter at bounding box center [271, 124] width 206 height 155
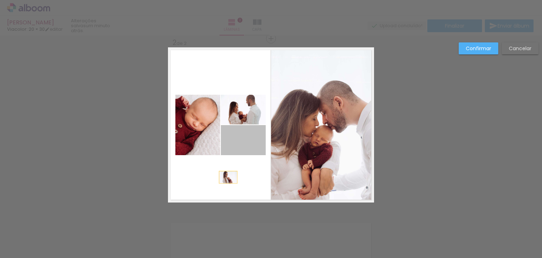
drag, startPoint x: 241, startPoint y: 139, endPoint x: 223, endPoint y: 178, distance: 43.2
click at [223, 178] on quentale-layouter at bounding box center [271, 124] width 206 height 155
click at [242, 148] on quentale-photo at bounding box center [243, 140] width 45 height 30
click at [242, 148] on div at bounding box center [243, 155] width 14 height 14
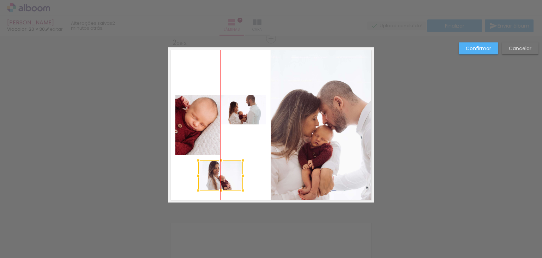
drag, startPoint x: 243, startPoint y: 143, endPoint x: 221, endPoint y: 178, distance: 41.5
click at [221, 178] on div at bounding box center [220, 175] width 45 height 30
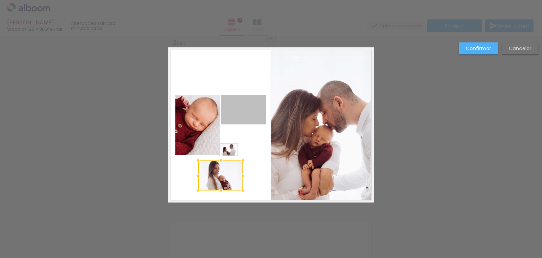
drag, startPoint x: 251, startPoint y: 113, endPoint x: 226, endPoint y: 150, distance: 44.1
click at [226, 150] on quentale-layouter at bounding box center [271, 124] width 206 height 155
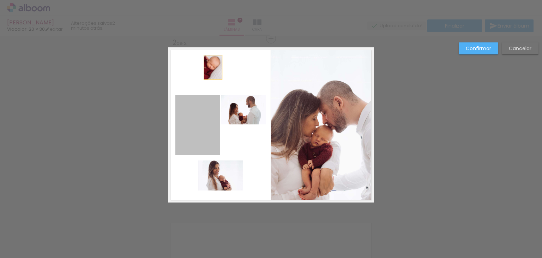
drag, startPoint x: 203, startPoint y: 130, endPoint x: 210, endPoint y: 68, distance: 62.5
click at [210, 68] on quentale-layouter at bounding box center [271, 124] width 206 height 155
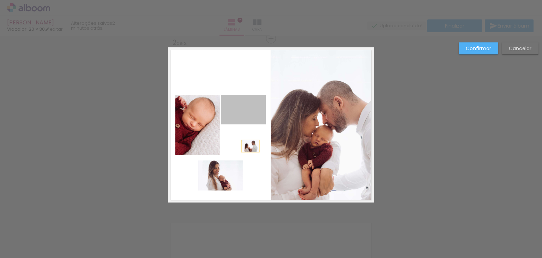
drag, startPoint x: 237, startPoint y: 112, endPoint x: 248, endPoint y: 146, distance: 35.5
click at [248, 146] on quentale-layouter at bounding box center [271, 124] width 206 height 155
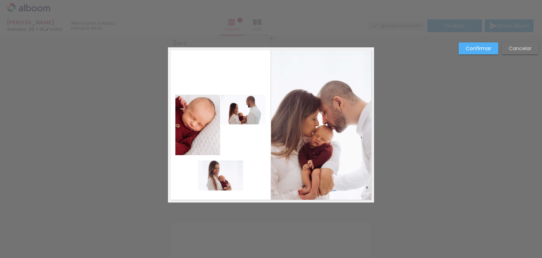
click at [248, 146] on quentale-layouter at bounding box center [271, 124] width 206 height 155
click at [481, 43] on paper-button "Confirmar" at bounding box center [479, 48] width 40 height 12
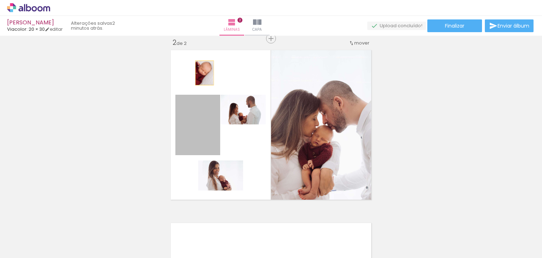
drag, startPoint x: 191, startPoint y: 126, endPoint x: 202, endPoint y: 72, distance: 55.0
click at [202, 72] on quentale-layouter at bounding box center [271, 124] width 206 height 155
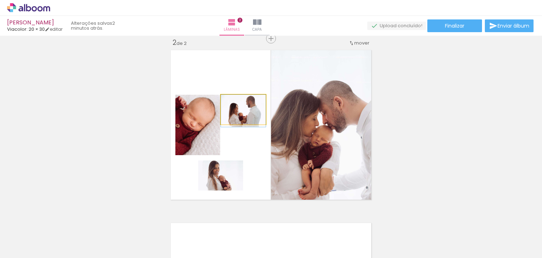
click at [256, 120] on quentale-photo at bounding box center [243, 110] width 45 height 30
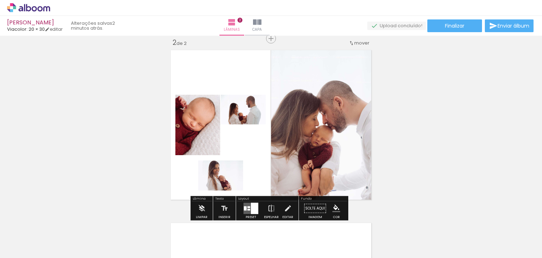
click at [256, 120] on quentale-photo at bounding box center [243, 110] width 45 height 30
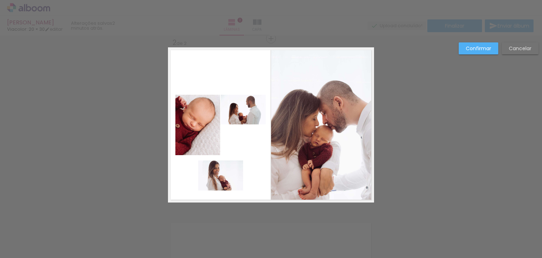
click at [0, 0] on slot "Confirmar" at bounding box center [0, 0] width 0 height 0
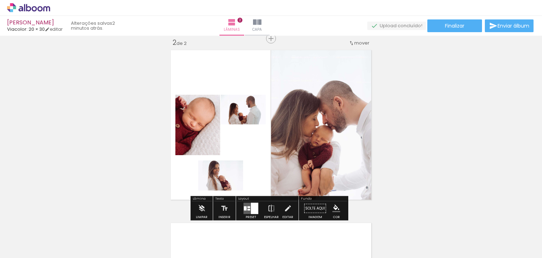
click at [251, 209] on div at bounding box center [254, 207] width 7 height 11
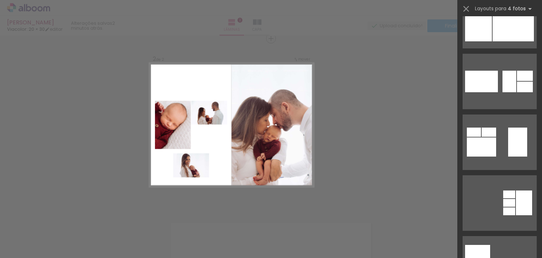
scroll to position [1210, 0]
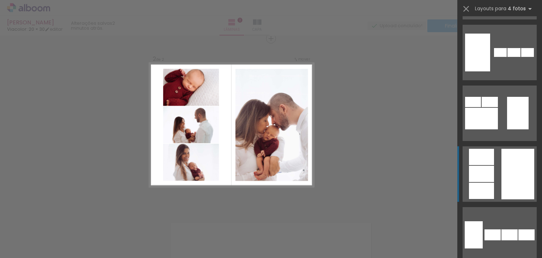
click at [507, 129] on div at bounding box center [518, 113] width 22 height 32
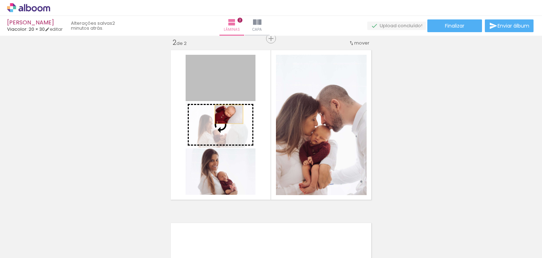
drag, startPoint x: 229, startPoint y: 84, endPoint x: 225, endPoint y: 119, distance: 35.5
click at [0, 0] on slot at bounding box center [0, 0] width 0 height 0
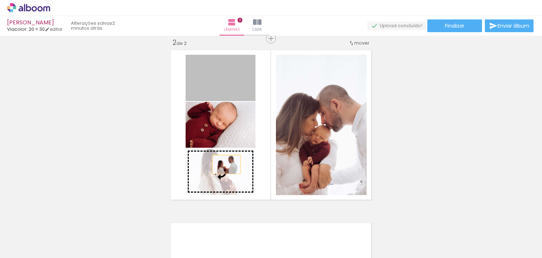
drag, startPoint x: 231, startPoint y: 90, endPoint x: 224, endPoint y: 164, distance: 75.2
click at [0, 0] on slot at bounding box center [0, 0] width 0 height 0
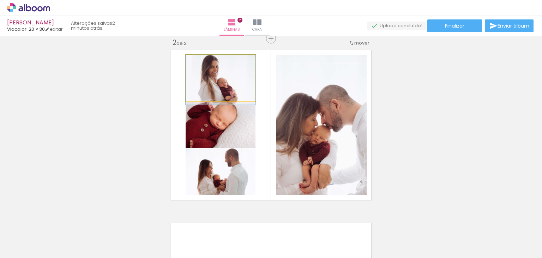
drag, startPoint x: 228, startPoint y: 88, endPoint x: 228, endPoint y: 93, distance: 5.7
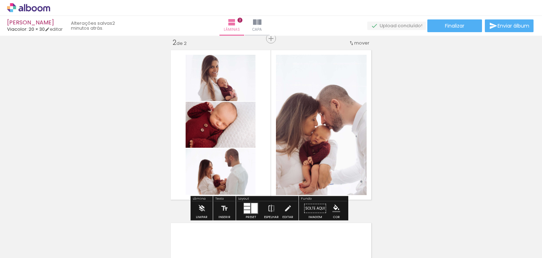
click at [412, 120] on div "Inserir lâmina 1 de 2 Inserir lâmina 2 de 2" at bounding box center [271, 116] width 542 height 518
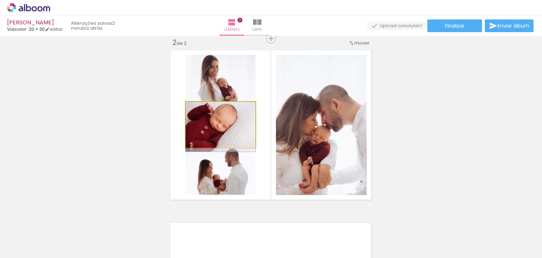
drag, startPoint x: 221, startPoint y: 123, endPoint x: 221, endPoint y: 128, distance: 4.6
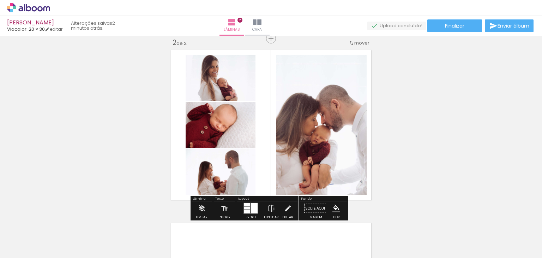
click at [449, 138] on div "Inserir lâmina 1 de 2 Inserir lâmina 2 de 2" at bounding box center [271, 116] width 542 height 518
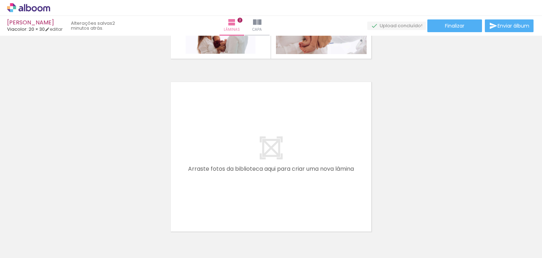
scroll to position [327, 0]
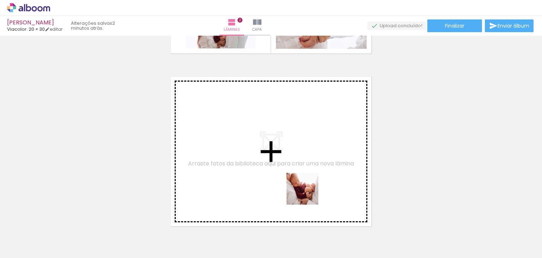
drag, startPoint x: 309, startPoint y: 240, endPoint x: 304, endPoint y: 186, distance: 54.2
click at [304, 186] on quentale-workspace at bounding box center [271, 129] width 542 height 258
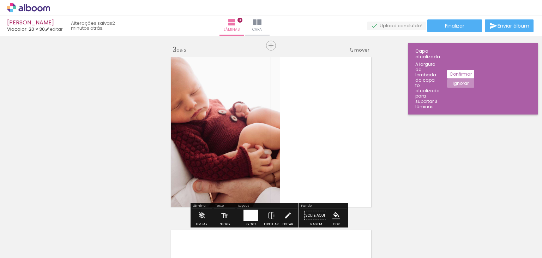
scroll to position [354, 0]
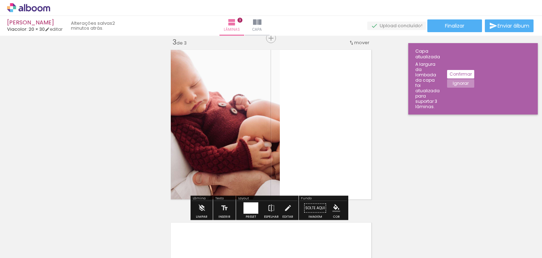
click at [248, 207] on div at bounding box center [250, 207] width 15 height 11
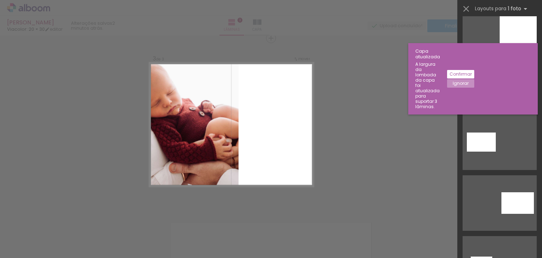
scroll to position [422, 0]
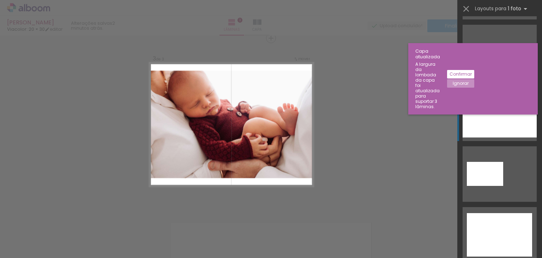
click at [505, 119] on div at bounding box center [499, 113] width 74 height 48
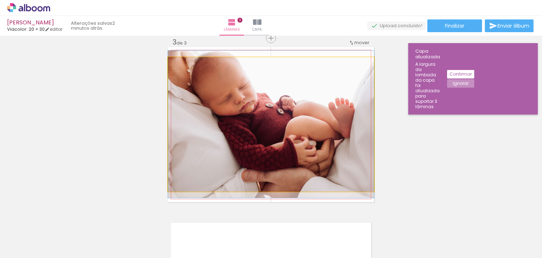
click at [295, 99] on quentale-photo at bounding box center [271, 124] width 206 height 134
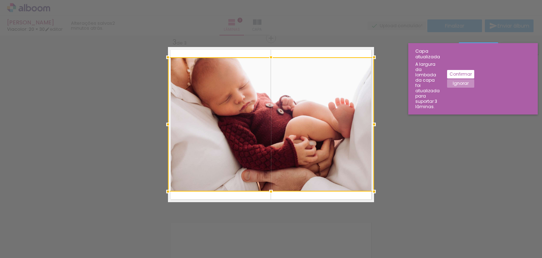
click at [295, 99] on div at bounding box center [271, 124] width 206 height 134
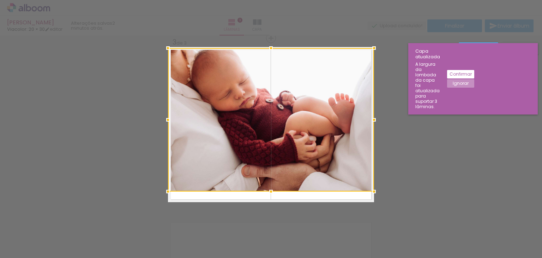
drag, startPoint x: 270, startPoint y: 56, endPoint x: 270, endPoint y: 42, distance: 13.8
click at [270, 42] on div at bounding box center [271, 48] width 14 height 14
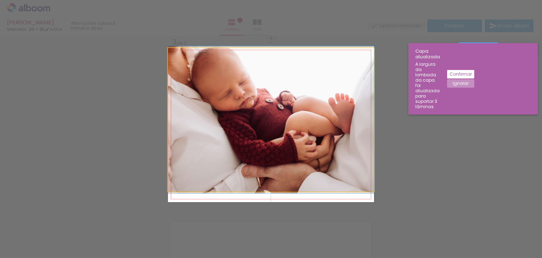
click at [282, 180] on quentale-photo at bounding box center [271, 119] width 206 height 143
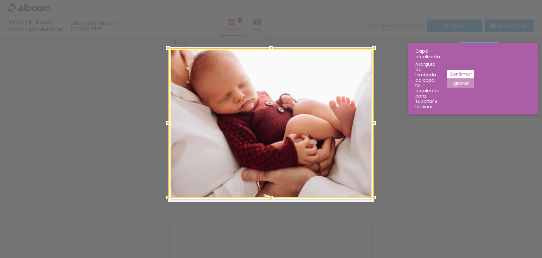
drag, startPoint x: 266, startPoint y: 191, endPoint x: 269, endPoint y: 214, distance: 23.8
click at [269, 214] on div "Inserir lâmina 1 de 3 Inserir lâmina 2 de 3 Inserir lâmina 3 de 3 Confirmar Can…" at bounding box center [271, 34] width 542 height 707
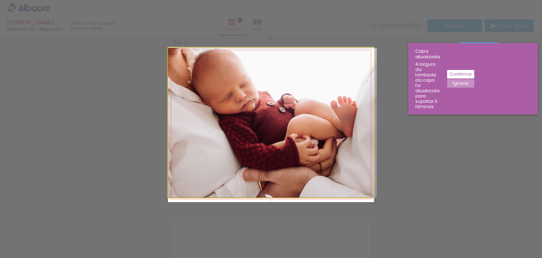
drag, startPoint x: 301, startPoint y: 165, endPoint x: 304, endPoint y: 187, distance: 22.2
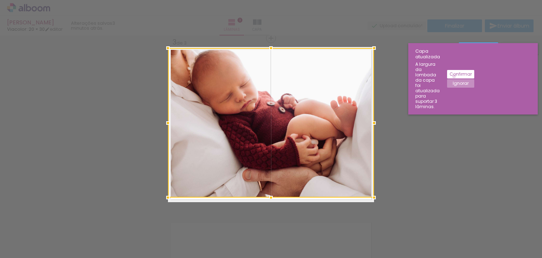
click at [0, 0] on slot "Confirmar" at bounding box center [0, 0] width 0 height 0
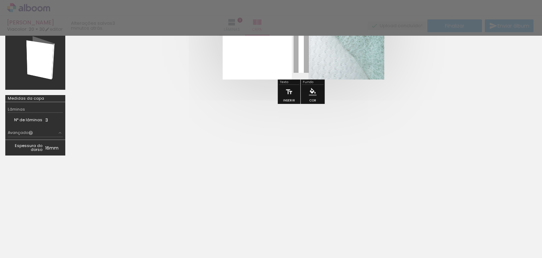
scroll to position [115, 0]
click at [61, 232] on div at bounding box center [271, 205] width 542 height 78
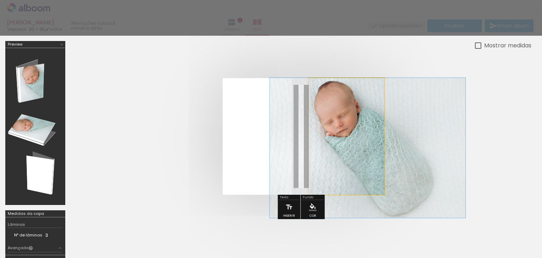
click at [352, 154] on quentale-photo at bounding box center [346, 136] width 76 height 116
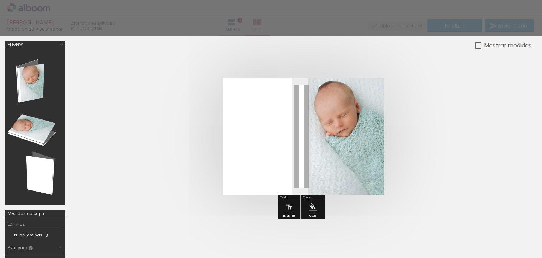
drag, startPoint x: 352, startPoint y: 154, endPoint x: 129, endPoint y: 165, distance: 222.8
click at [129, 165] on quentale-cover at bounding box center [301, 136] width 404 height 116
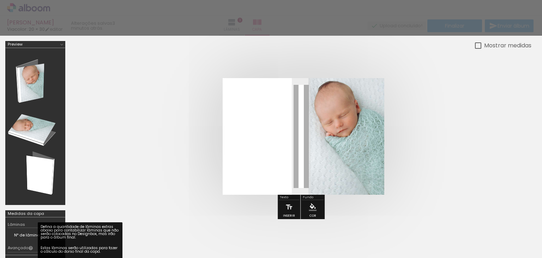
click at [28, 247] on iron-icon at bounding box center [30, 247] width 5 height 5
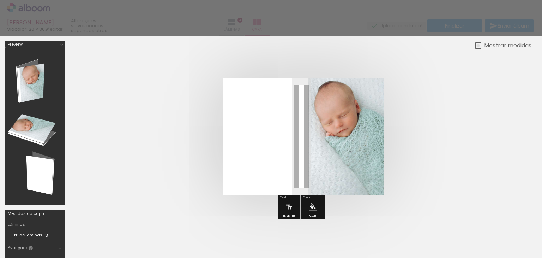
click at [476, 46] on div at bounding box center [478, 45] width 6 height 6
type paper-checkbox "on"
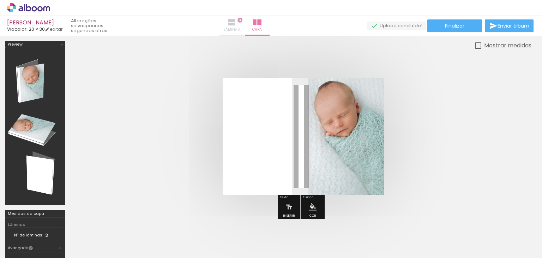
click at [240, 29] on span "Lâminas" at bounding box center [232, 29] width 16 height 6
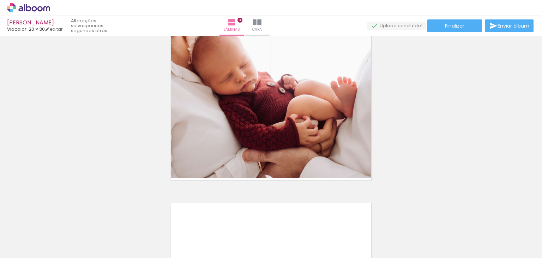
scroll to position [370, 0]
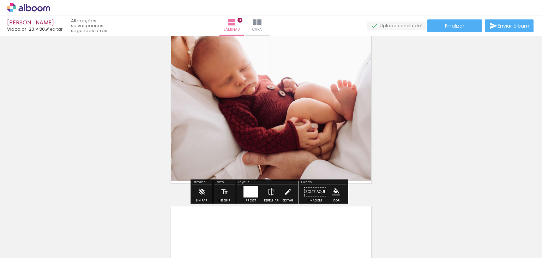
click at [346, 88] on quentale-photo at bounding box center [271, 106] width 206 height 149
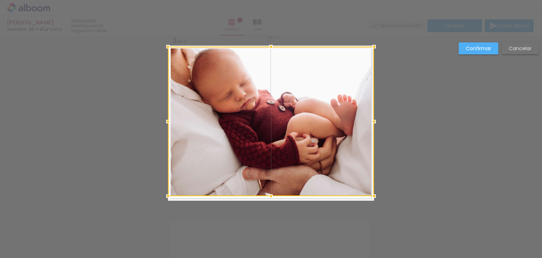
scroll to position [354, 0]
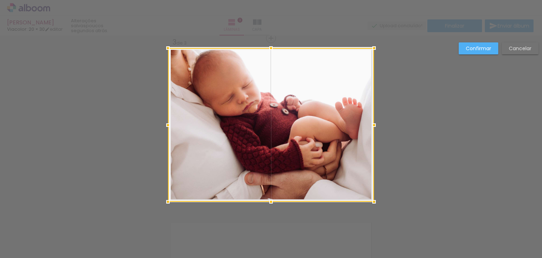
drag, startPoint x: 268, startPoint y: 198, endPoint x: 282, endPoint y: 221, distance: 27.5
click at [282, 221] on div "Inserir lâmina 1 de 3 Inserir lâmina 2 de 3 Inserir lâmina 3 de 3 Confirmar Can…" at bounding box center [271, 34] width 542 height 707
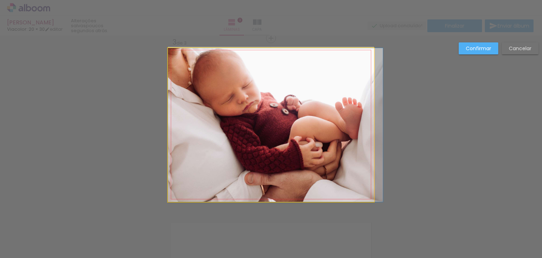
drag, startPoint x: 289, startPoint y: 165, endPoint x: 289, endPoint y: 171, distance: 5.6
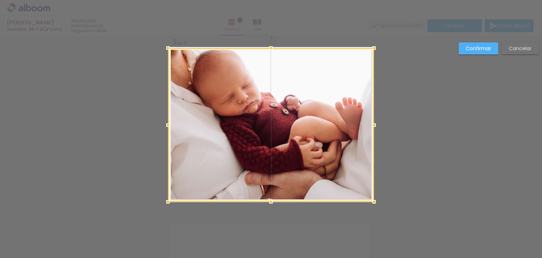
click at [0, 0] on slot "Confirmar" at bounding box center [0, 0] width 0 height 0
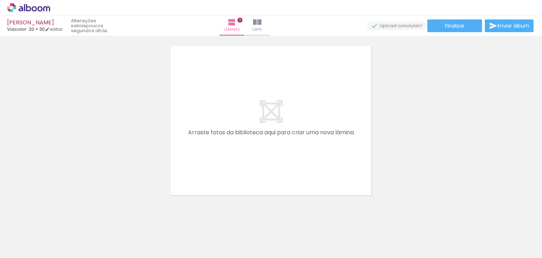
scroll to position [0, 37]
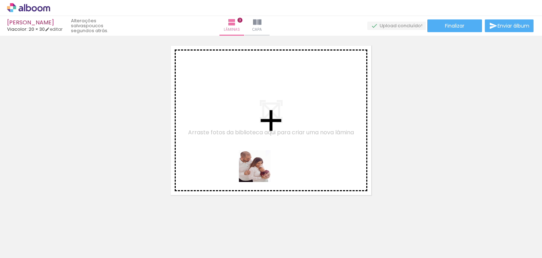
drag, startPoint x: 427, startPoint y: 230, endPoint x: 236, endPoint y: 162, distance: 203.3
click at [236, 162] on quentale-workspace at bounding box center [271, 129] width 542 height 258
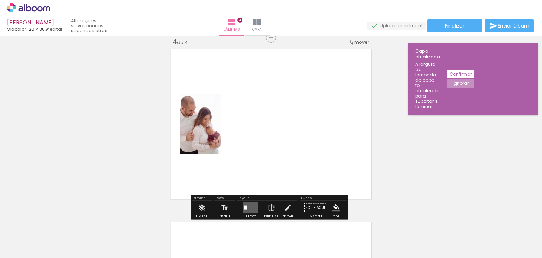
scroll to position [526, 0]
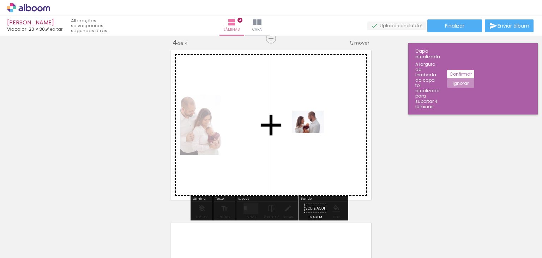
drag, startPoint x: 159, startPoint y: 236, endPoint x: 313, endPoint y: 132, distance: 186.1
click at [313, 132] on quentale-workspace at bounding box center [271, 129] width 542 height 258
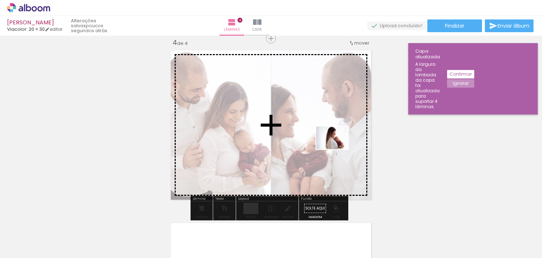
drag, startPoint x: 403, startPoint y: 234, endPoint x: 335, endPoint y: 147, distance: 110.0
click at [335, 147] on quentale-workspace at bounding box center [271, 129] width 542 height 258
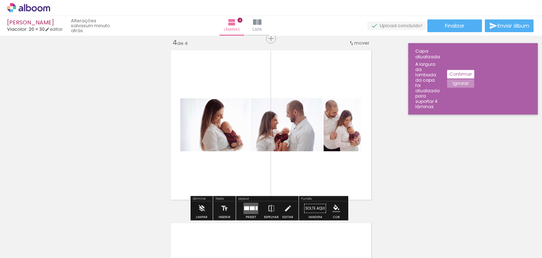
scroll to position [0, 110]
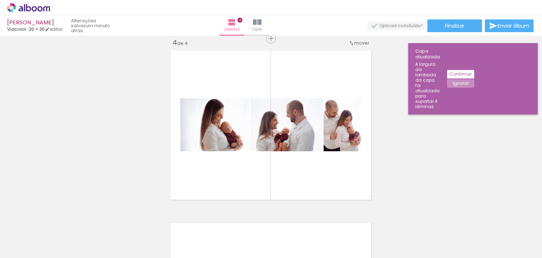
click at [0, 0] on slot "Ignorar" at bounding box center [0, 0] width 0 height 0
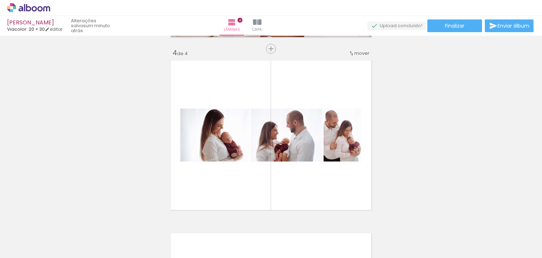
scroll to position [520, 0]
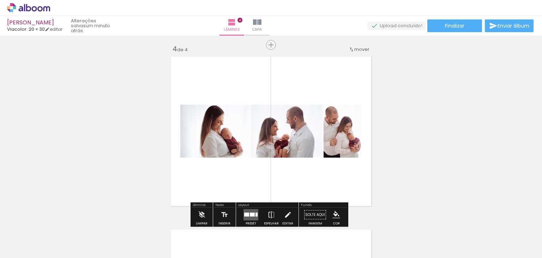
click at [251, 211] on quentale-layouter at bounding box center [250, 214] width 15 height 11
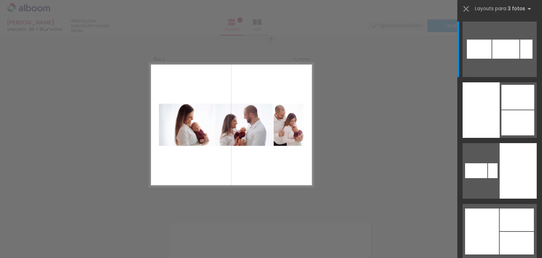
scroll to position [526, 0]
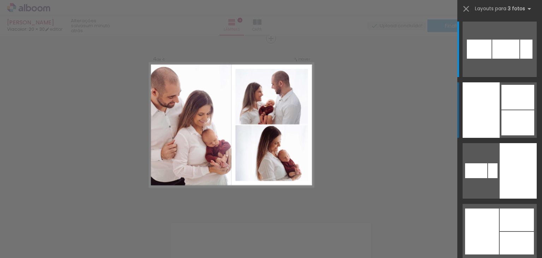
click at [468, 120] on div at bounding box center [480, 109] width 37 height 55
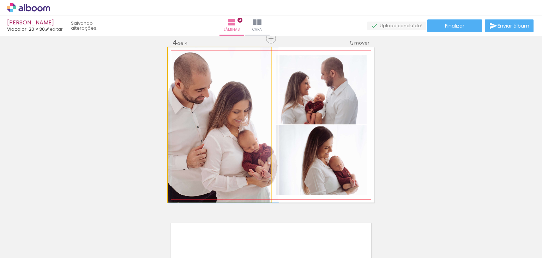
drag, startPoint x: 224, startPoint y: 138, endPoint x: 234, endPoint y: 138, distance: 9.6
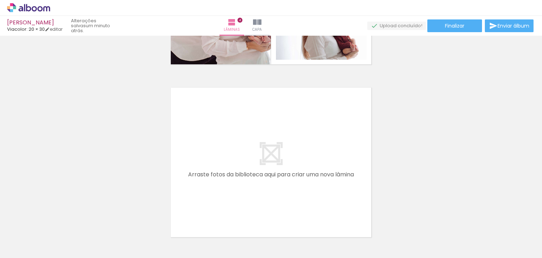
scroll to position [686, 0]
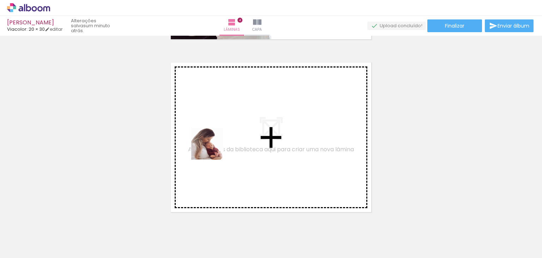
drag, startPoint x: 271, startPoint y: 235, endPoint x: 212, endPoint y: 149, distance: 105.1
click at [212, 149] on quentale-workspace at bounding box center [271, 129] width 542 height 258
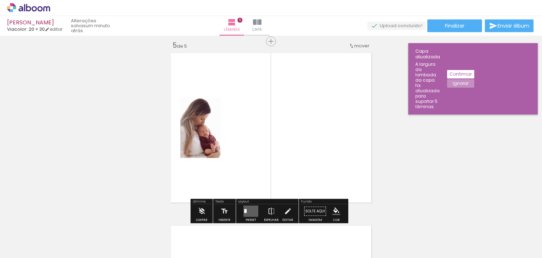
scroll to position [699, 0]
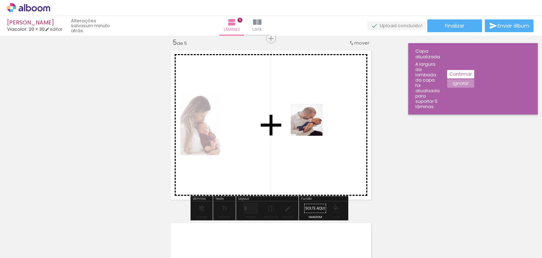
drag, startPoint x: 397, startPoint y: 245, endPoint x: 311, endPoint y: 125, distance: 147.8
click at [311, 125] on quentale-workspace at bounding box center [271, 129] width 542 height 258
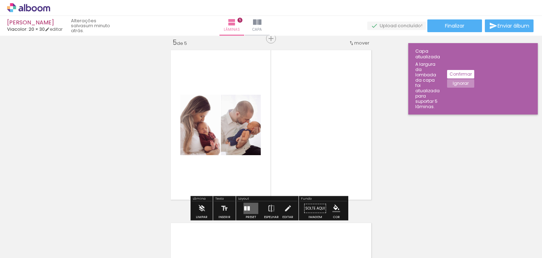
click at [250, 206] on quentale-layouter at bounding box center [250, 207] width 15 height 11
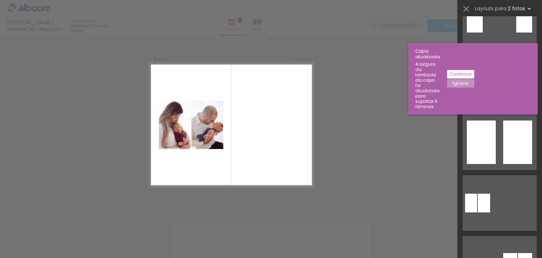
scroll to position [422, 0]
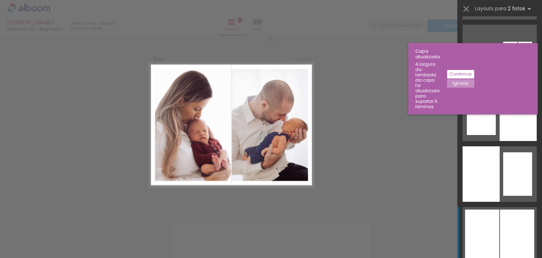
click at [503, 195] on div at bounding box center [517, 173] width 29 height 43
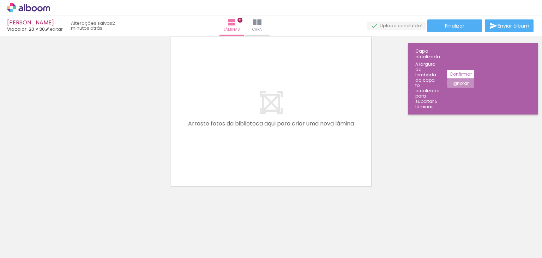
scroll to position [0, 110]
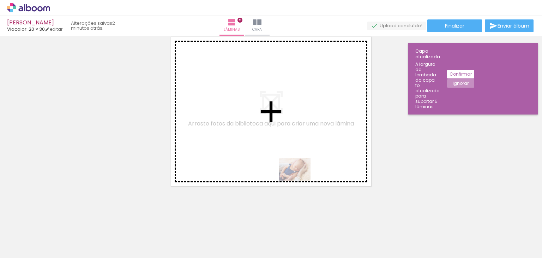
drag, startPoint x: 442, startPoint y: 242, endPoint x: 284, endPoint y: 166, distance: 175.9
click at [284, 166] on quentale-workspace at bounding box center [271, 129] width 542 height 258
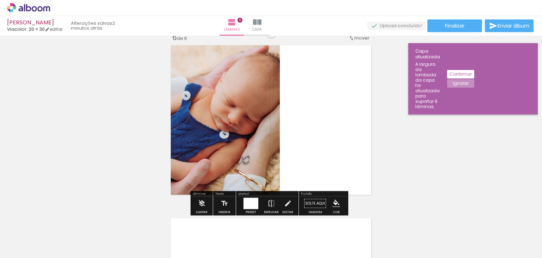
scroll to position [871, 0]
